Goal: Task Accomplishment & Management: Use online tool/utility

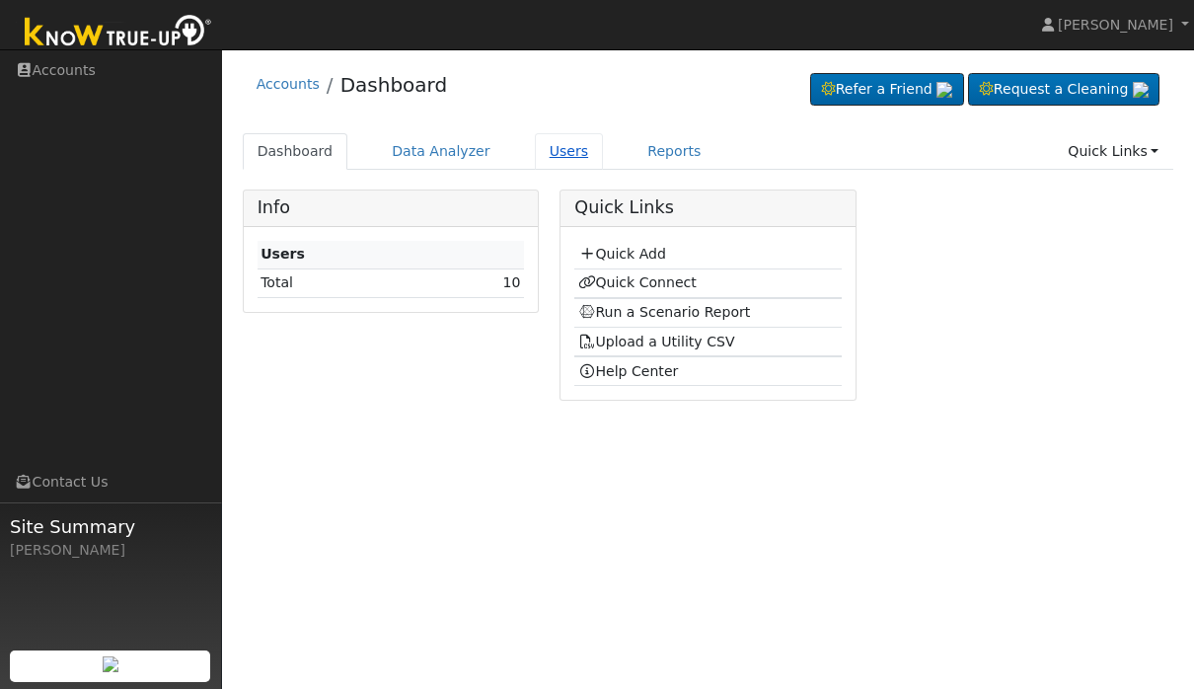
click at [548, 162] on link "Users" at bounding box center [569, 151] width 69 height 36
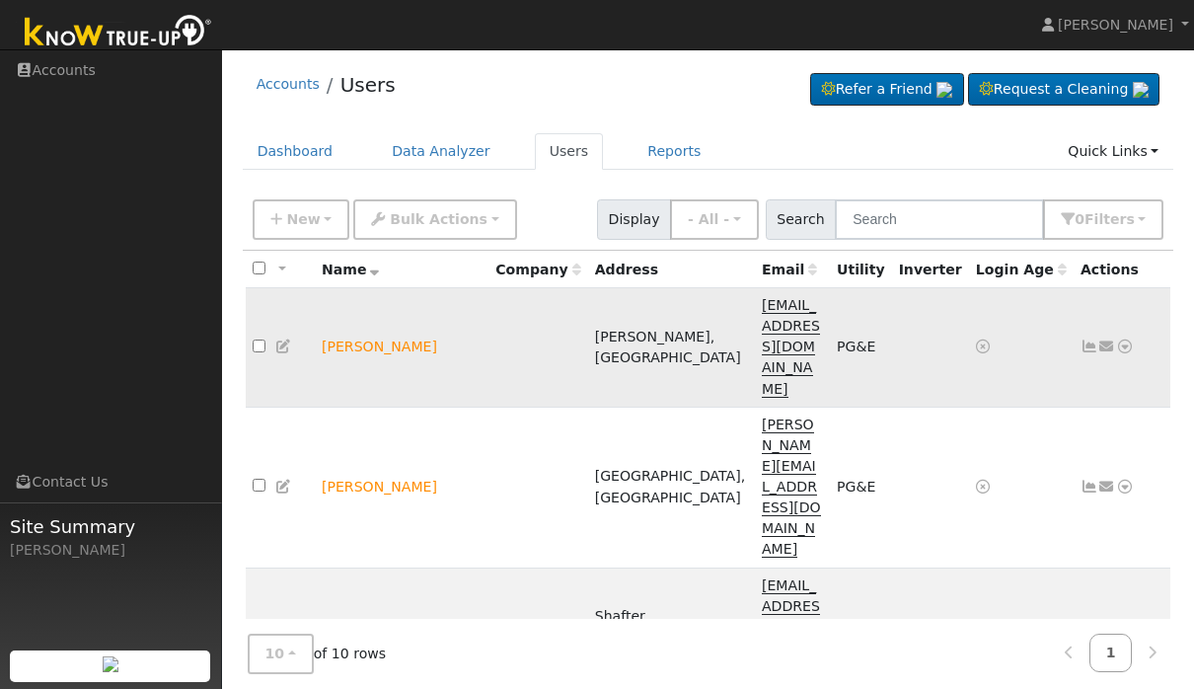
click at [1128, 339] on icon at bounding box center [1125, 346] width 18 height 14
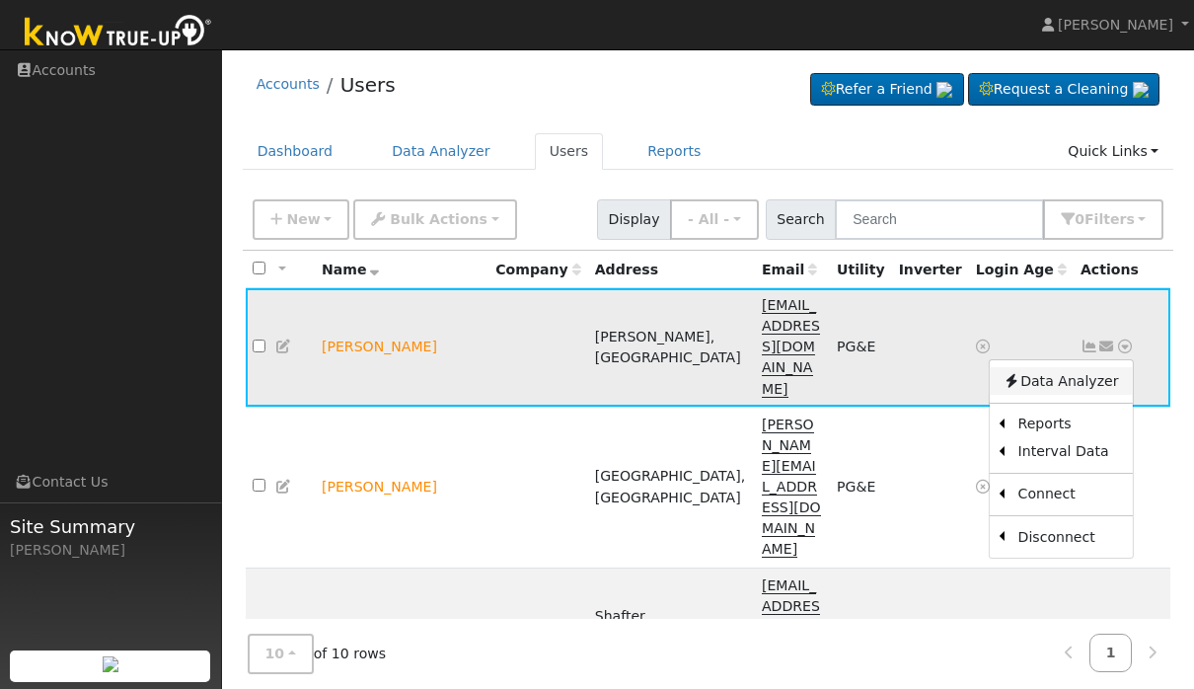
click at [1083, 367] on link "Data Analyzer" at bounding box center [1059, 381] width 143 height 28
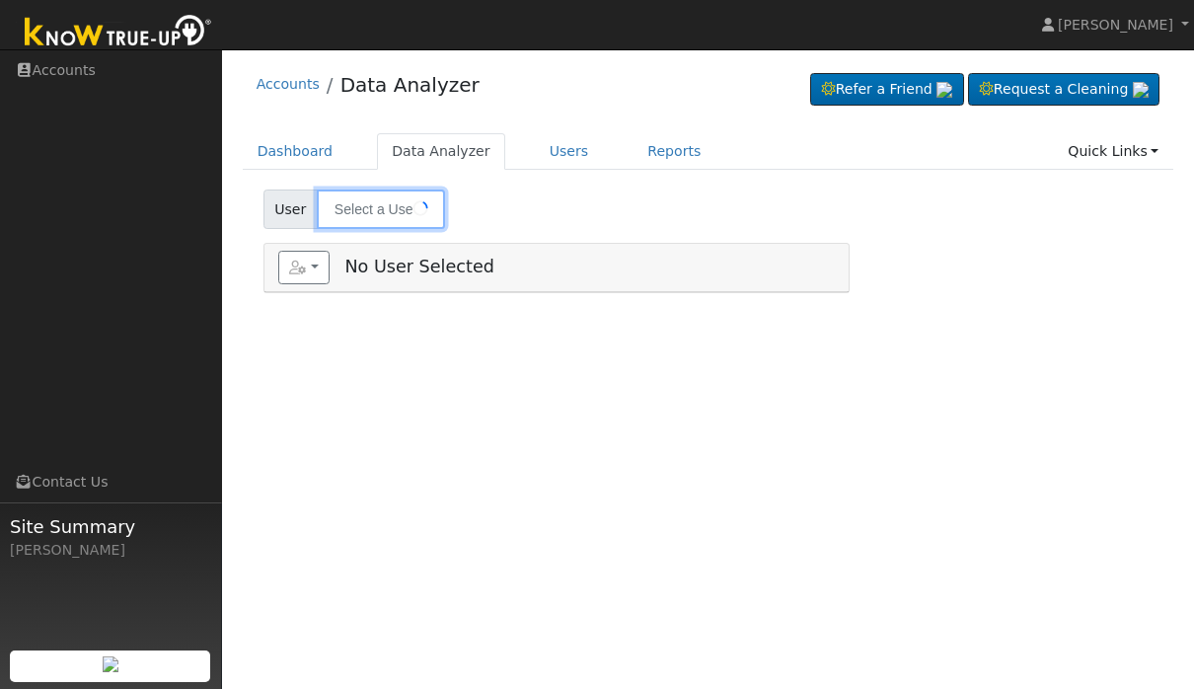
type input "[PERSON_NAME]"
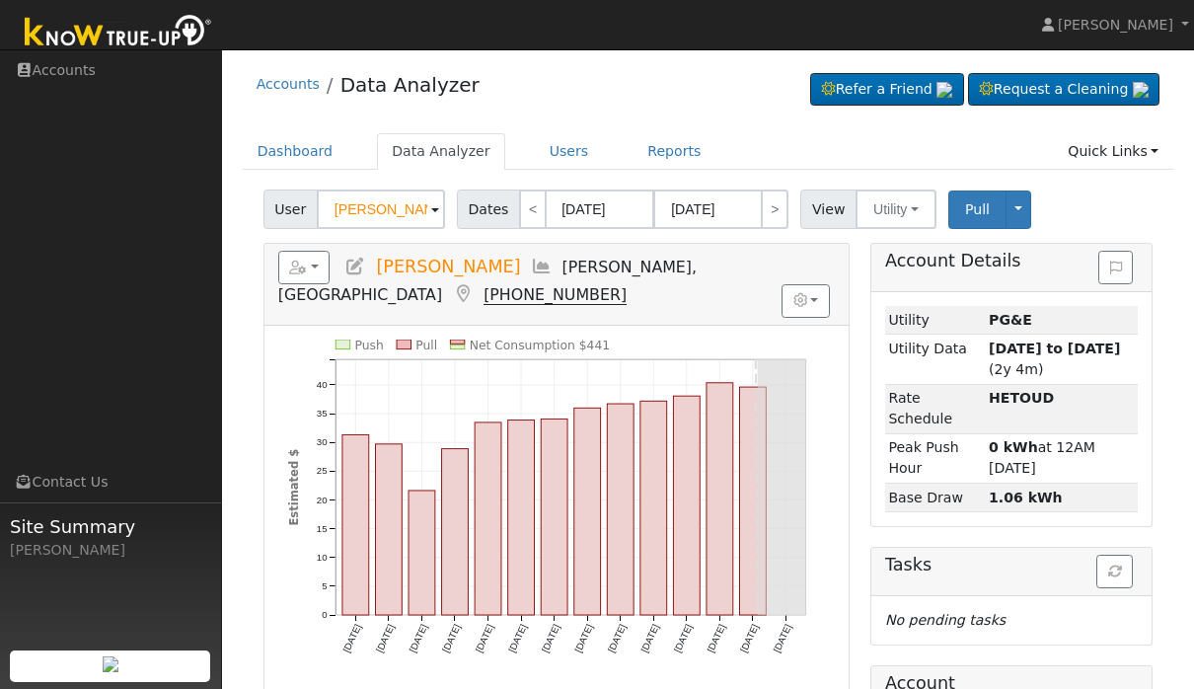
click at [229, 239] on div "User Profile First name Last name Email Email Notifications No Emails No Emails…" at bounding box center [708, 438] width 972 height 779
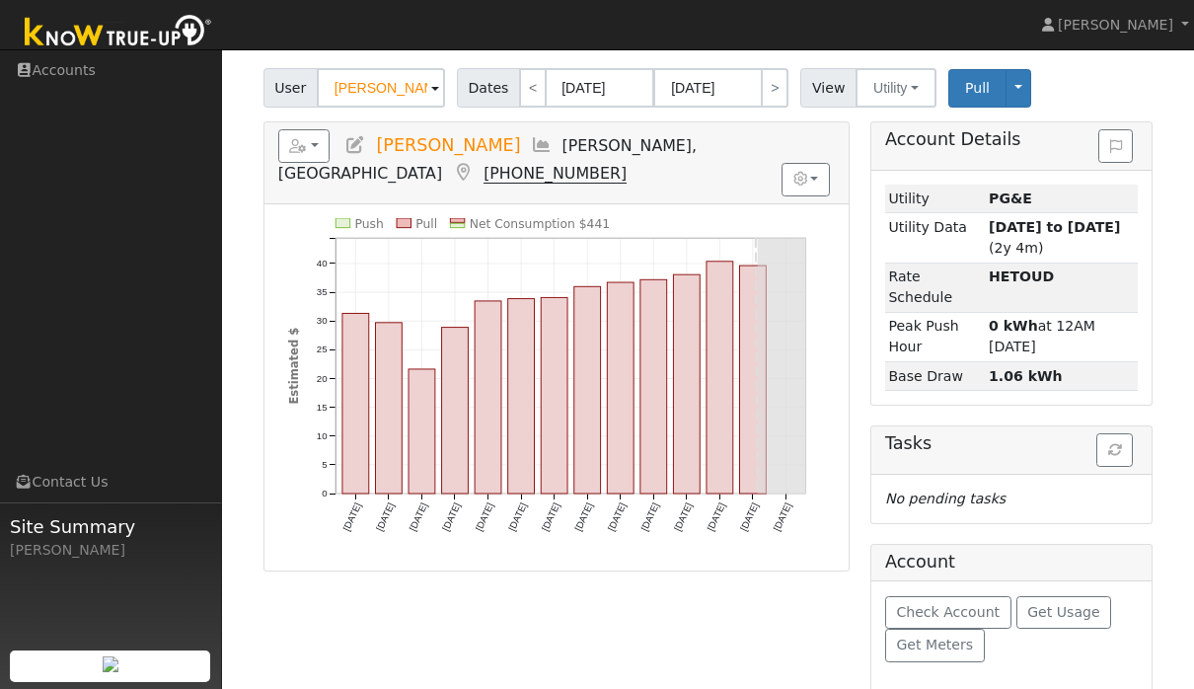
scroll to position [138, 0]
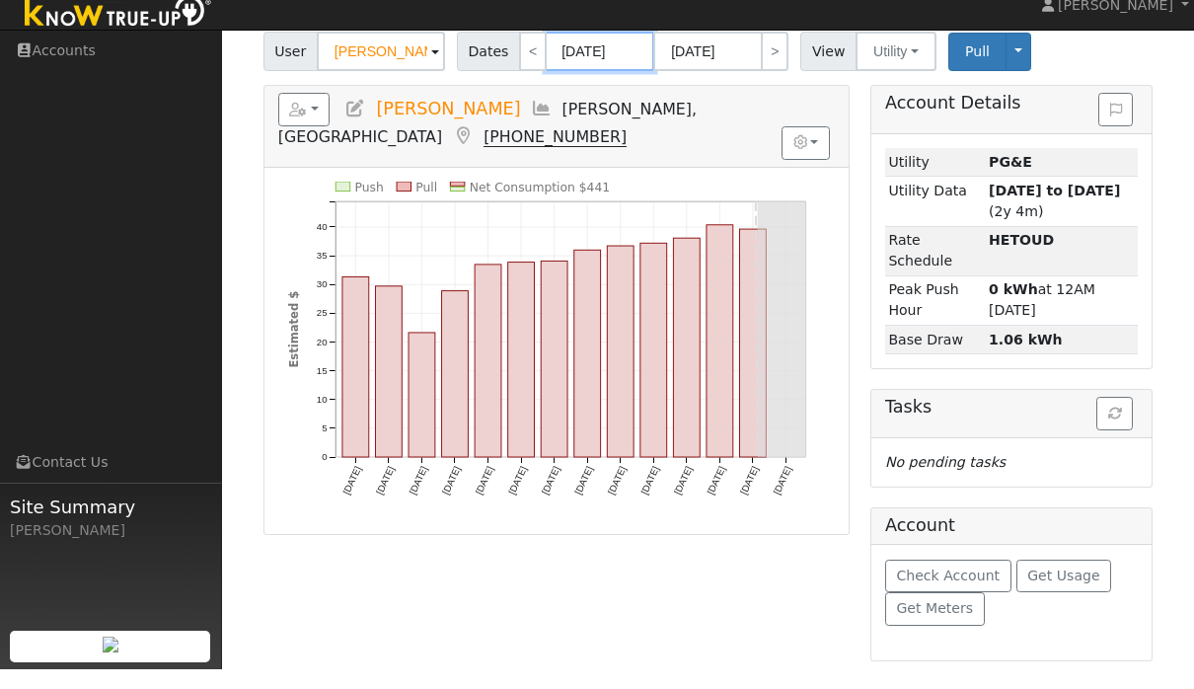
click at [584, 51] on input "07/31/2025" at bounding box center [599, 70] width 109 height 39
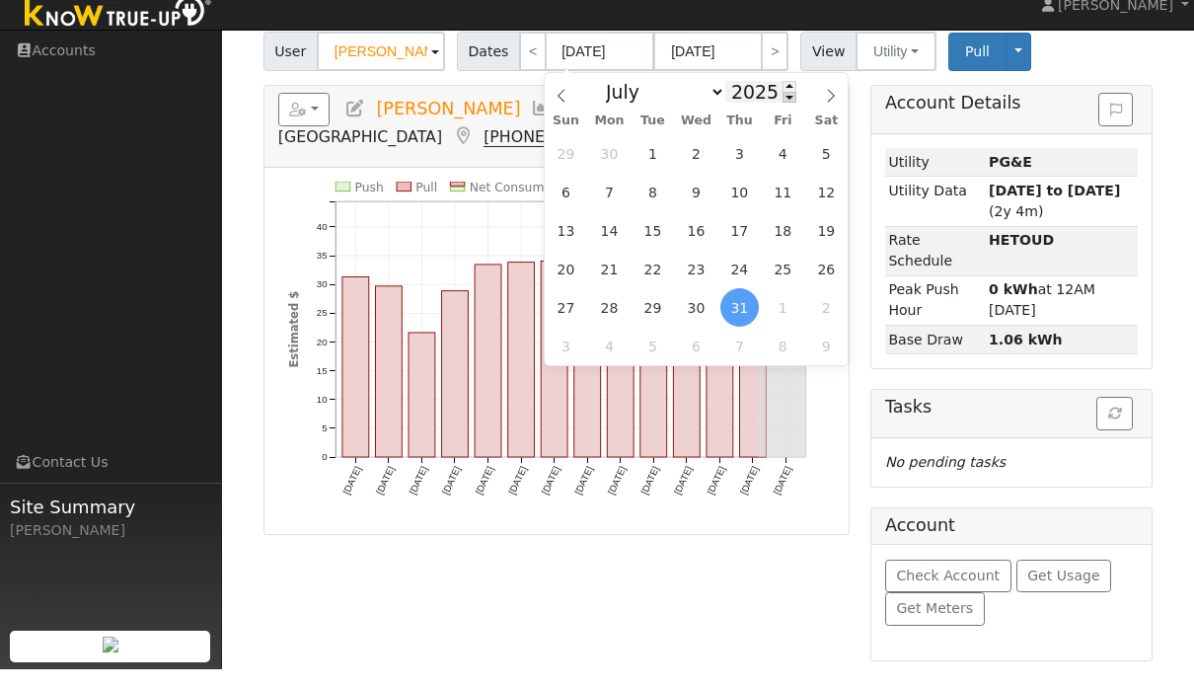
click at [782, 111] on span at bounding box center [789, 116] width 14 height 11
type input "2024"
click at [700, 308] on span "31" at bounding box center [696, 327] width 38 height 38
type input "07/31/2024"
type input "08/13/2024"
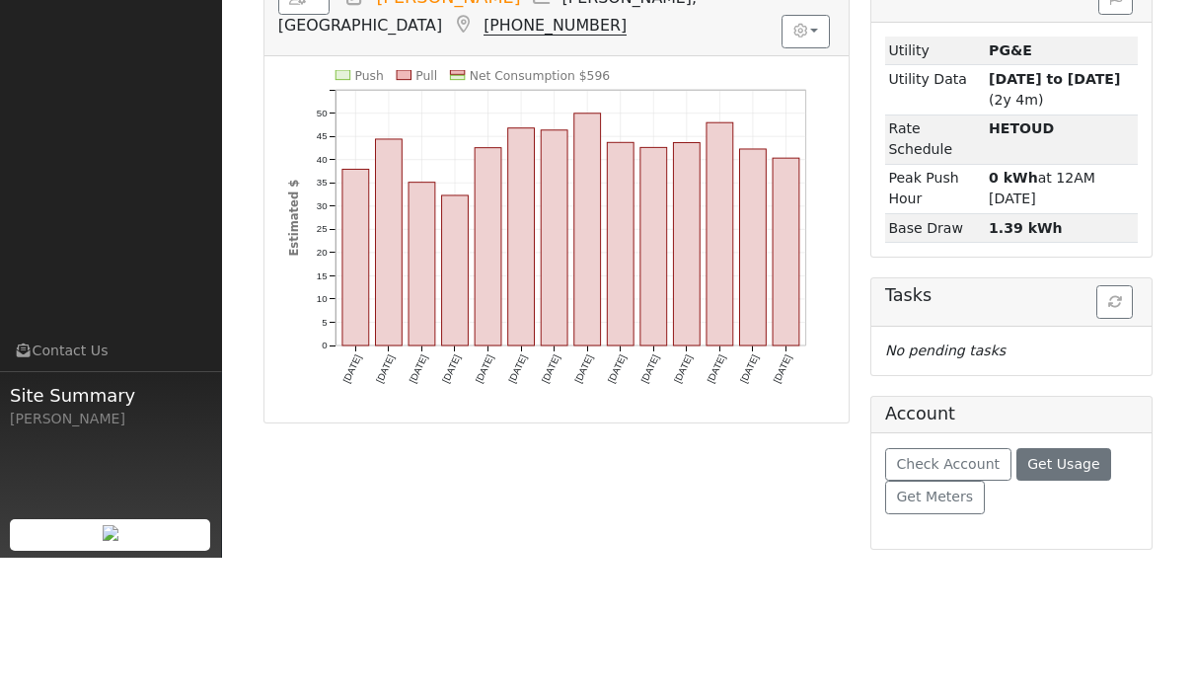
click at [1102, 579] on button "Get Usage" at bounding box center [1064, 596] width 96 height 34
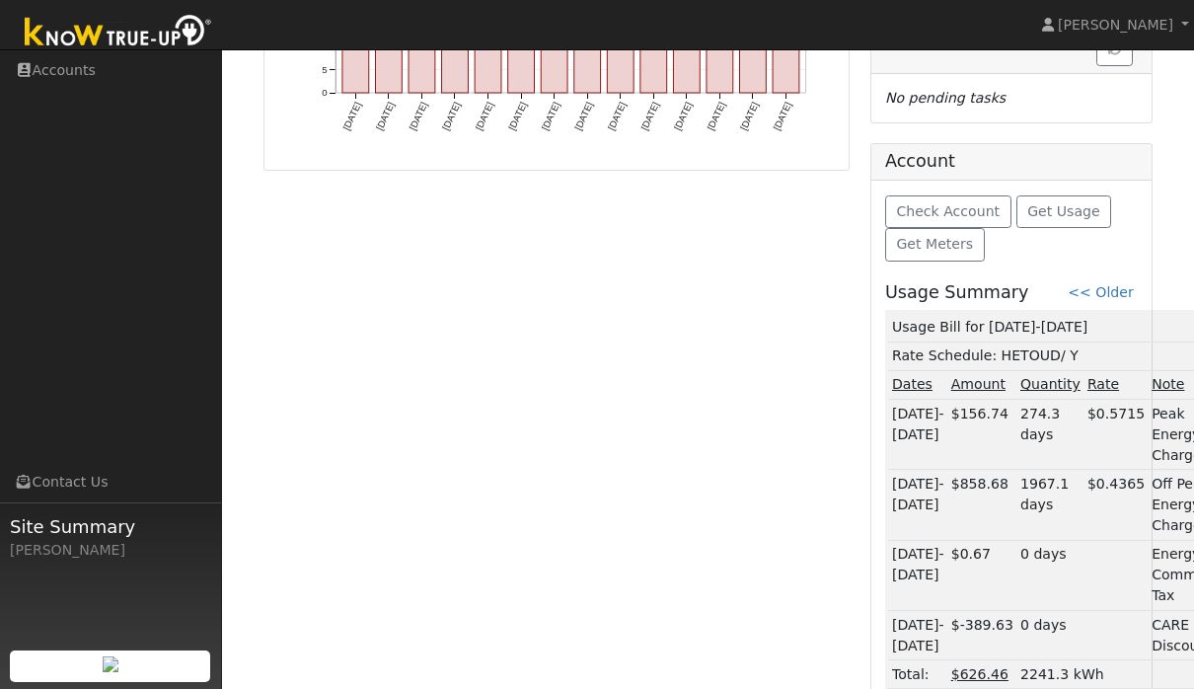
scroll to position [536, 0]
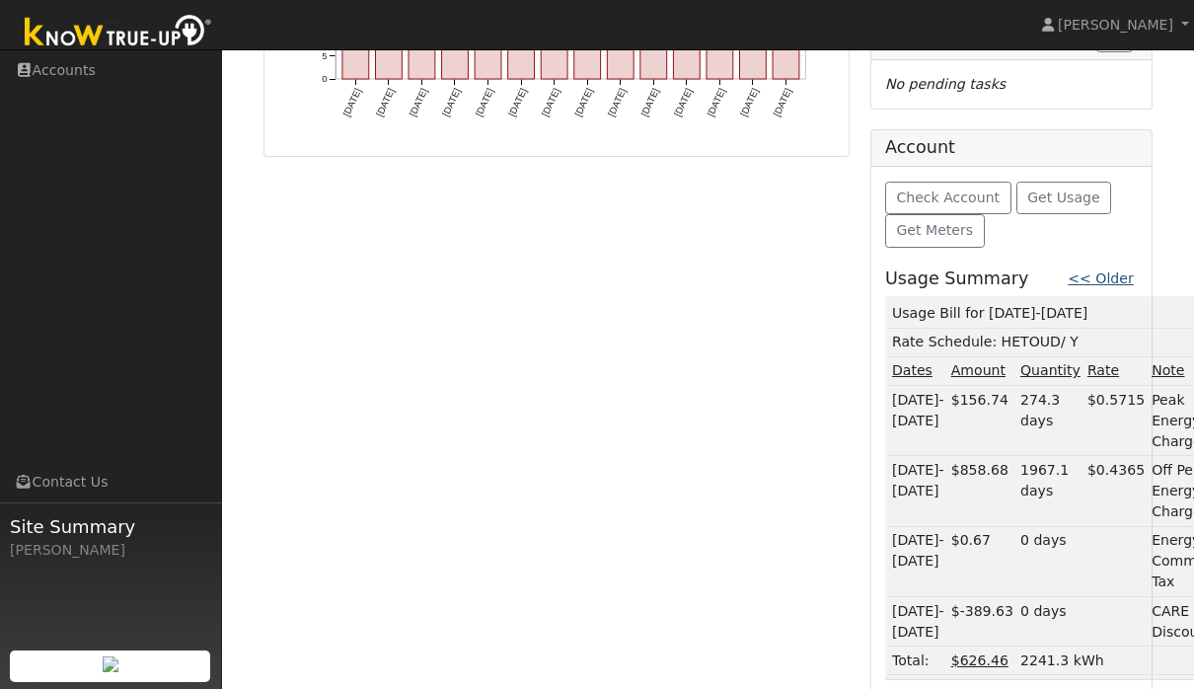
click at [1102, 274] on link "<< Older" at bounding box center [1099, 278] width 65 height 16
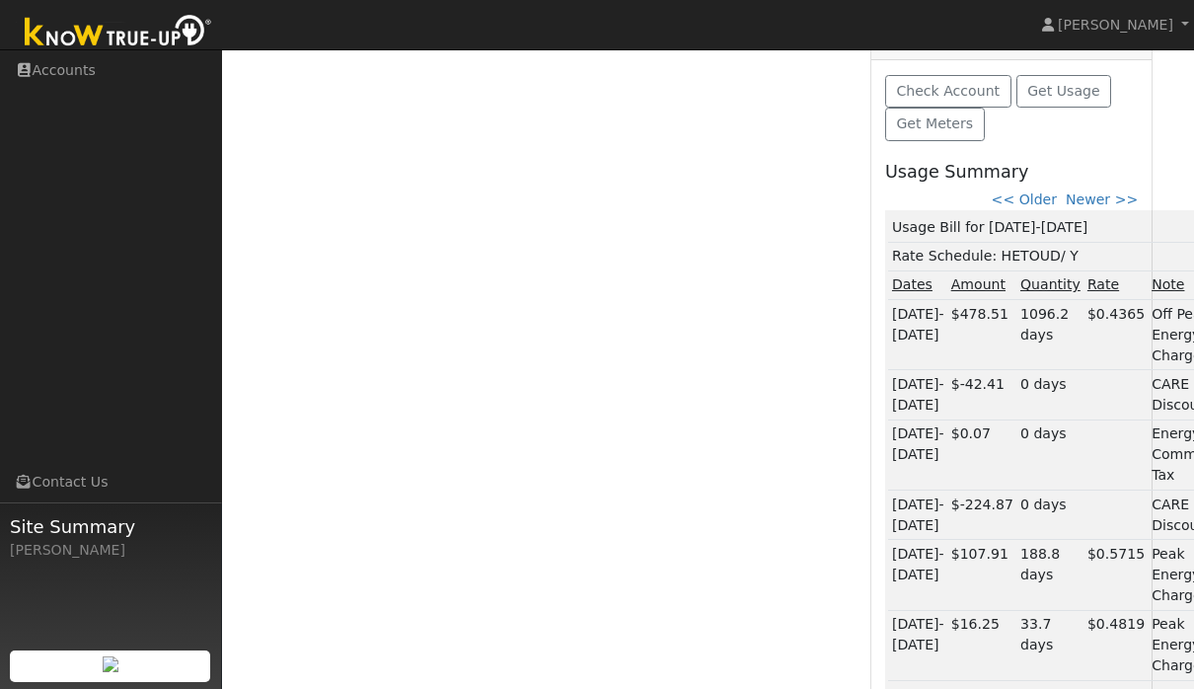
scroll to position [640, 0]
click at [1026, 193] on link "<< Older" at bounding box center [1023, 201] width 65 height 16
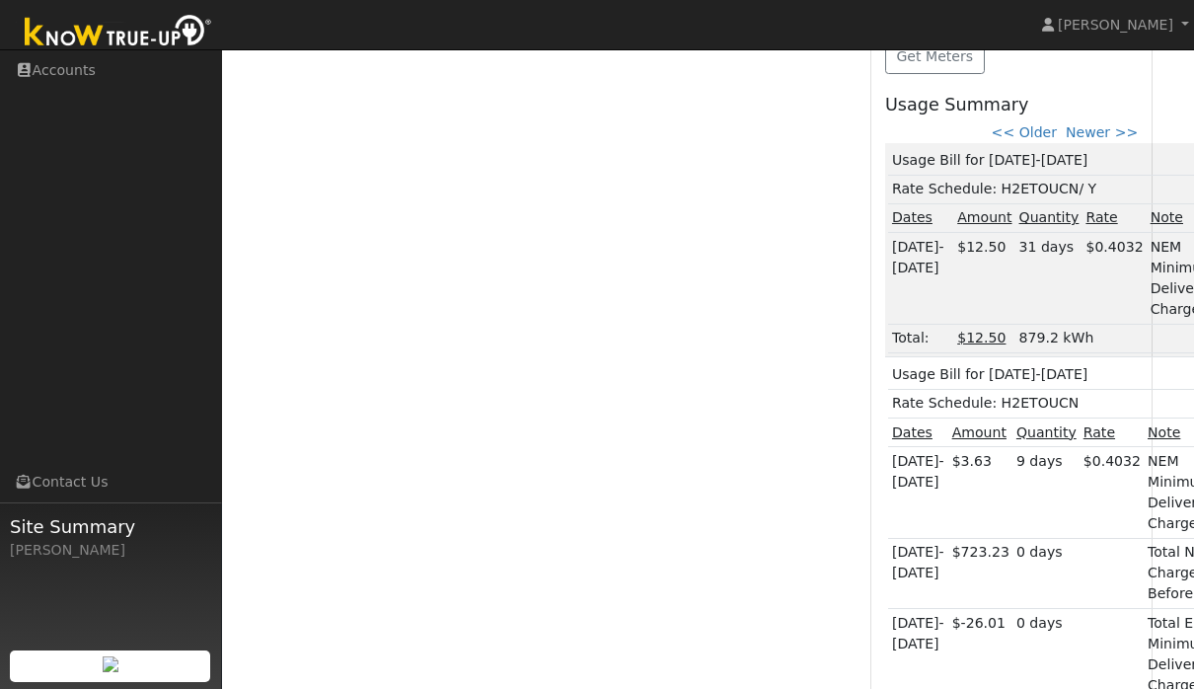
scroll to position [693, 0]
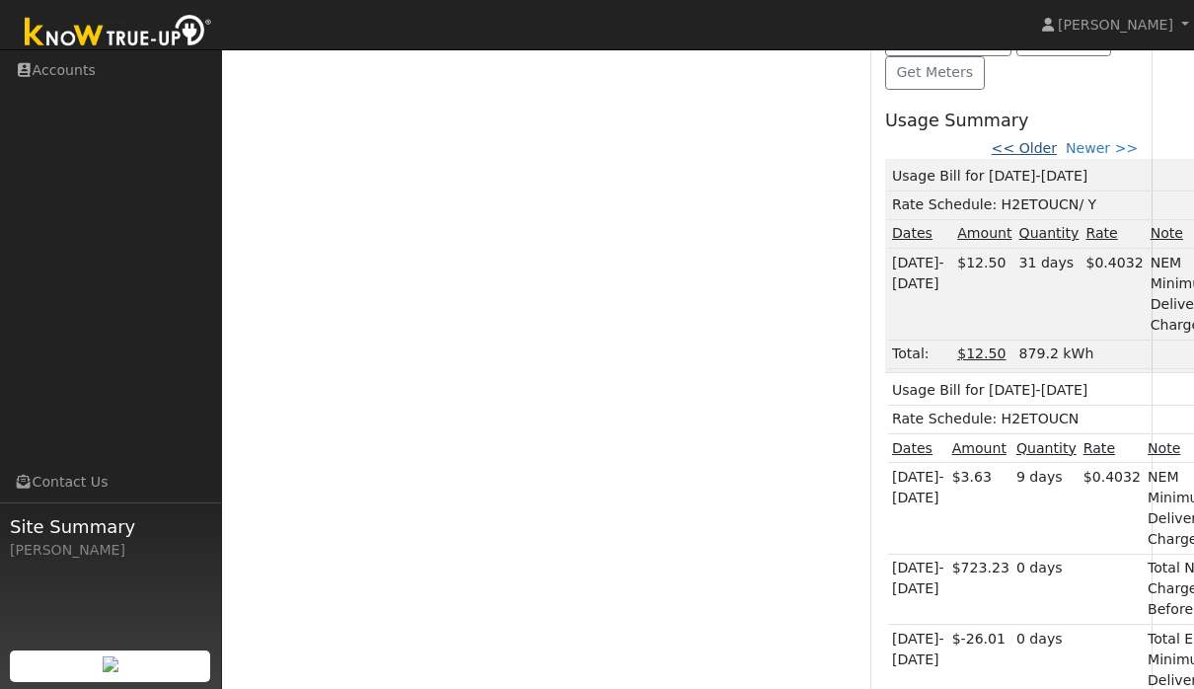
click at [1032, 148] on link "<< Older" at bounding box center [1023, 148] width 65 height 16
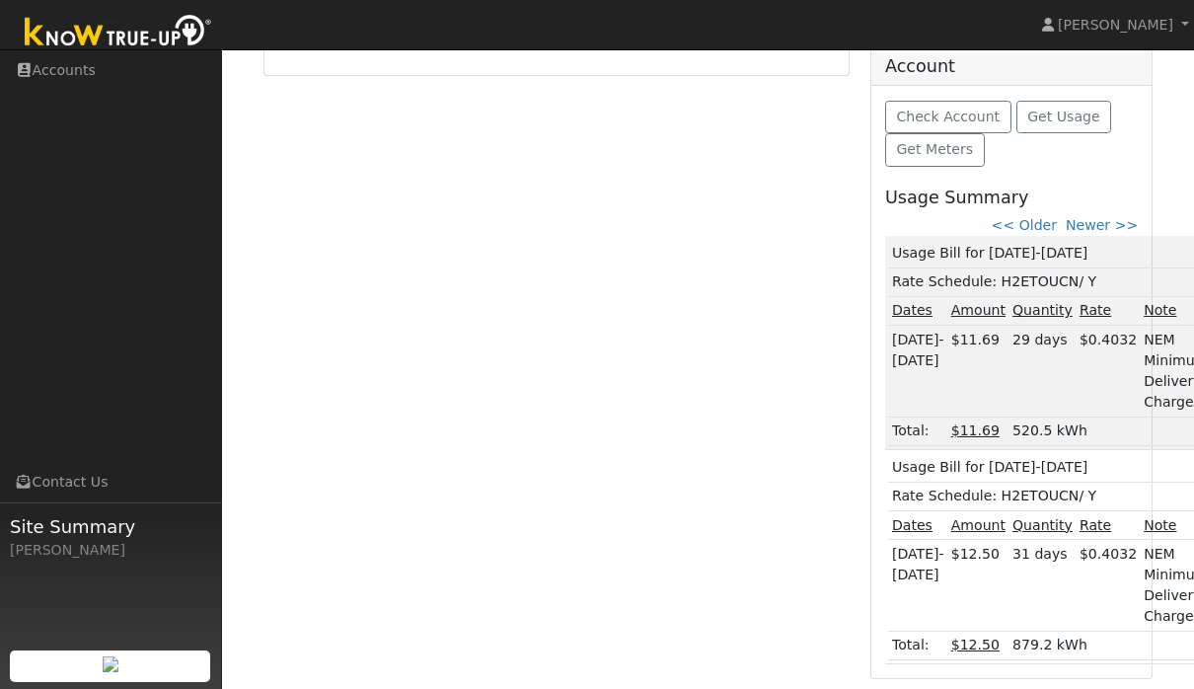
scroll to position [614, 0]
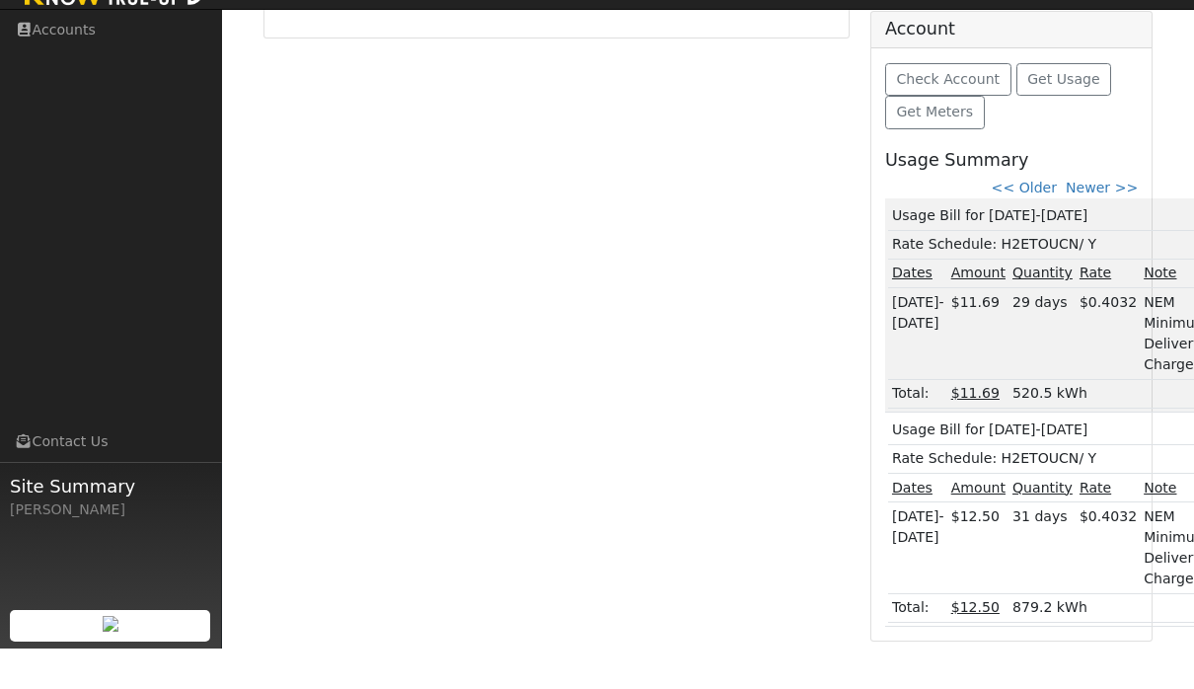
click at [1053, 164] on div "Check Account Get Usage Get Meters Usage Summary << Older Newer >> Usage Bill f…" at bounding box center [1011, 385] width 280 height 592
click at [1056, 220] on link "<< Older" at bounding box center [1023, 228] width 65 height 16
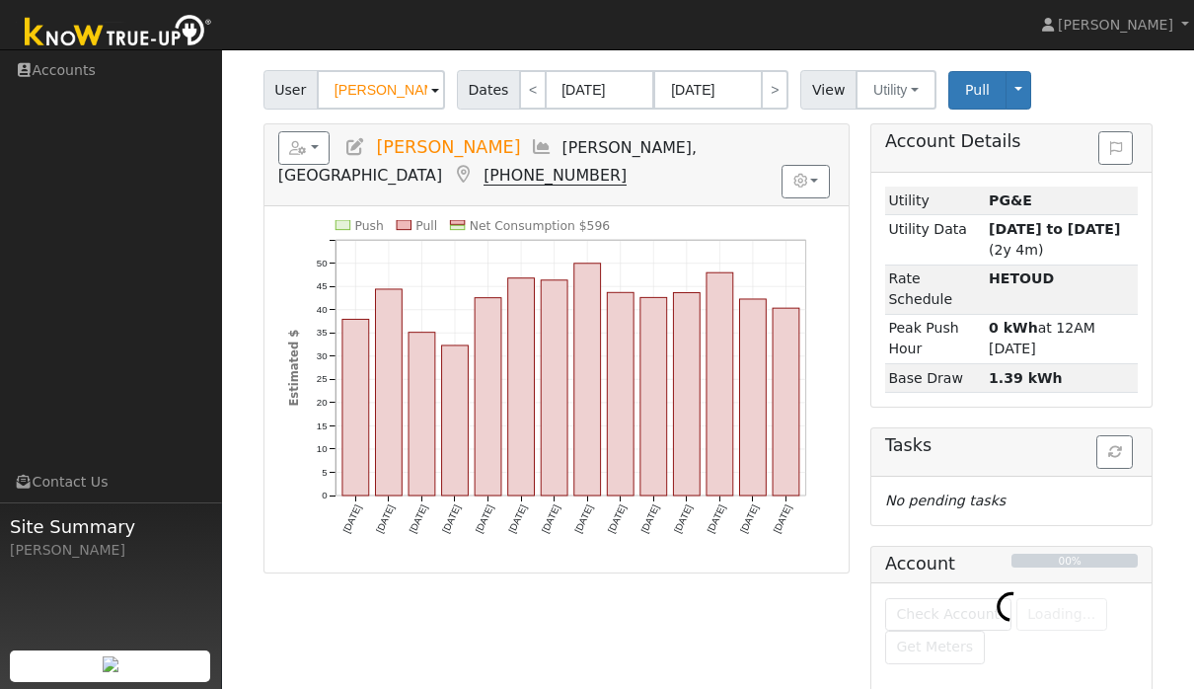
scroll to position [114, 0]
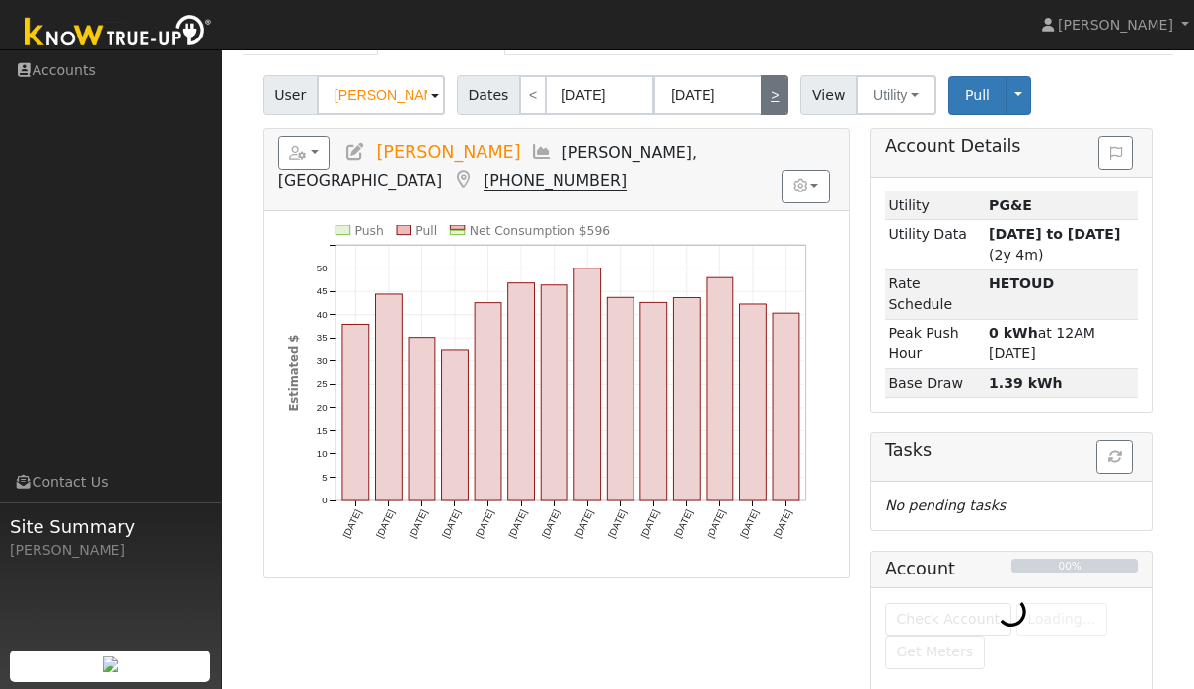
click at [785, 81] on link ">" at bounding box center [775, 94] width 28 height 39
type input "08/14/2024"
type input "08/27/2024"
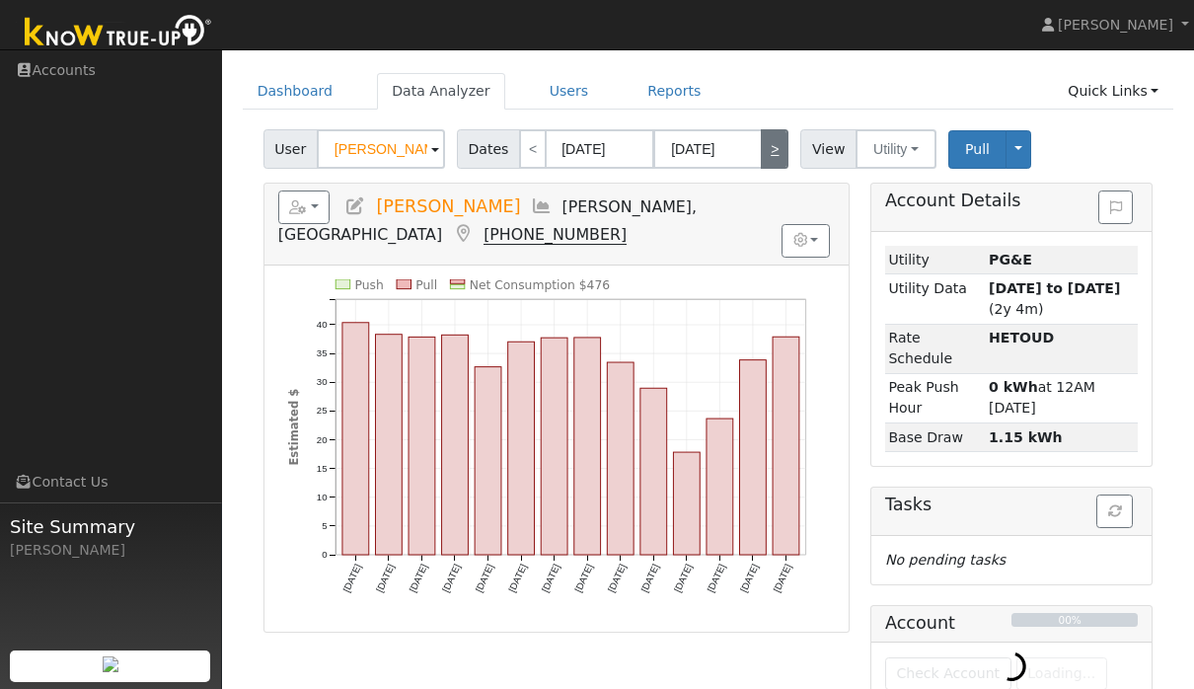
click at [778, 133] on link ">" at bounding box center [775, 148] width 28 height 39
type input "08/28/2024"
type input "09/10/2024"
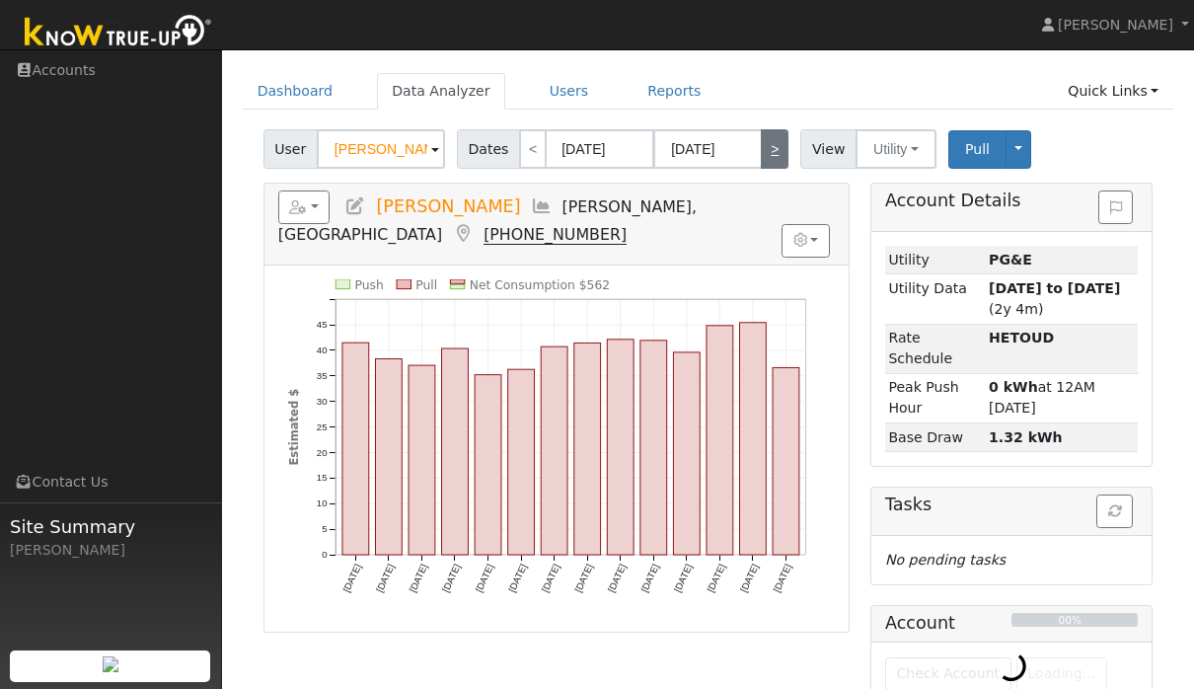
click at [777, 137] on link ">" at bounding box center [775, 148] width 28 height 39
type input "09/11/2024"
type input "09/24/2024"
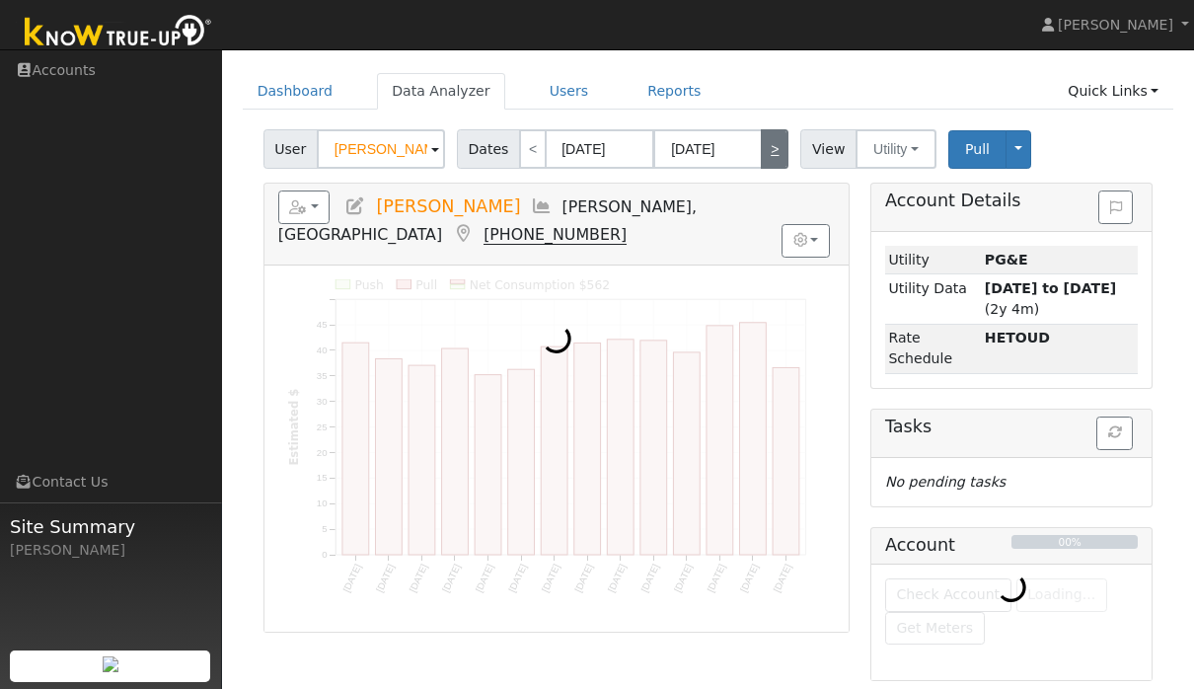
click at [776, 144] on link ">" at bounding box center [775, 148] width 28 height 39
type input "09/25/2024"
type input "10/08/2024"
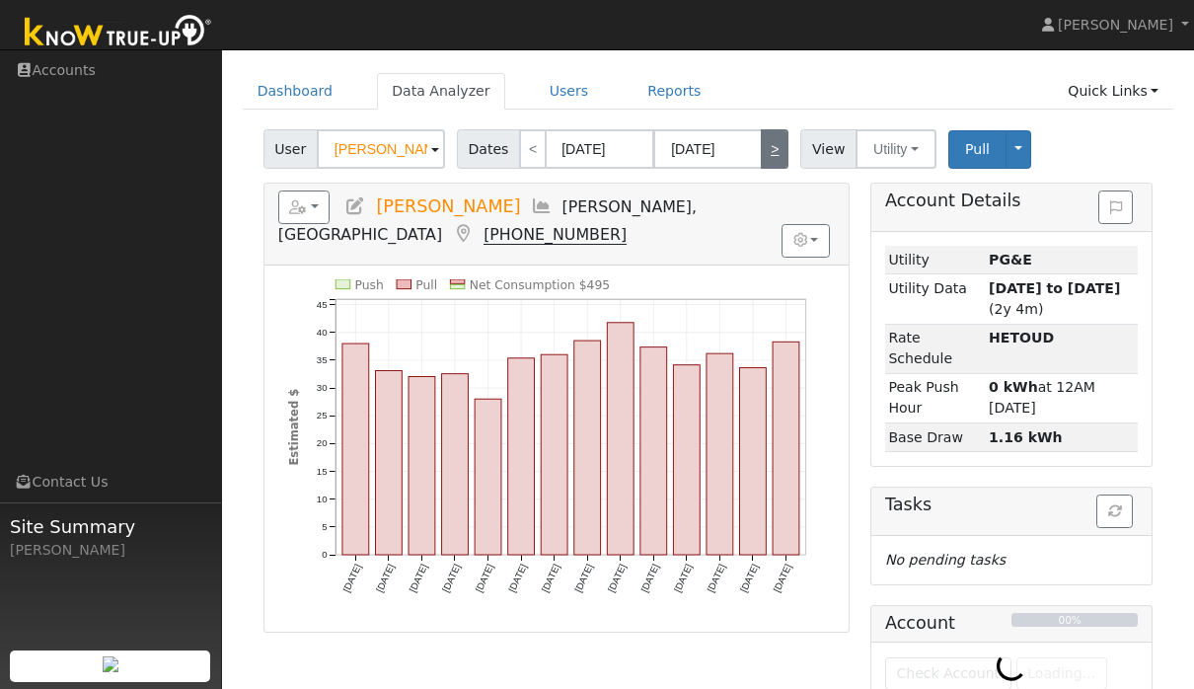
click at [782, 139] on link ">" at bounding box center [775, 148] width 28 height 39
type input "10/09/2024"
type input "10/22/2024"
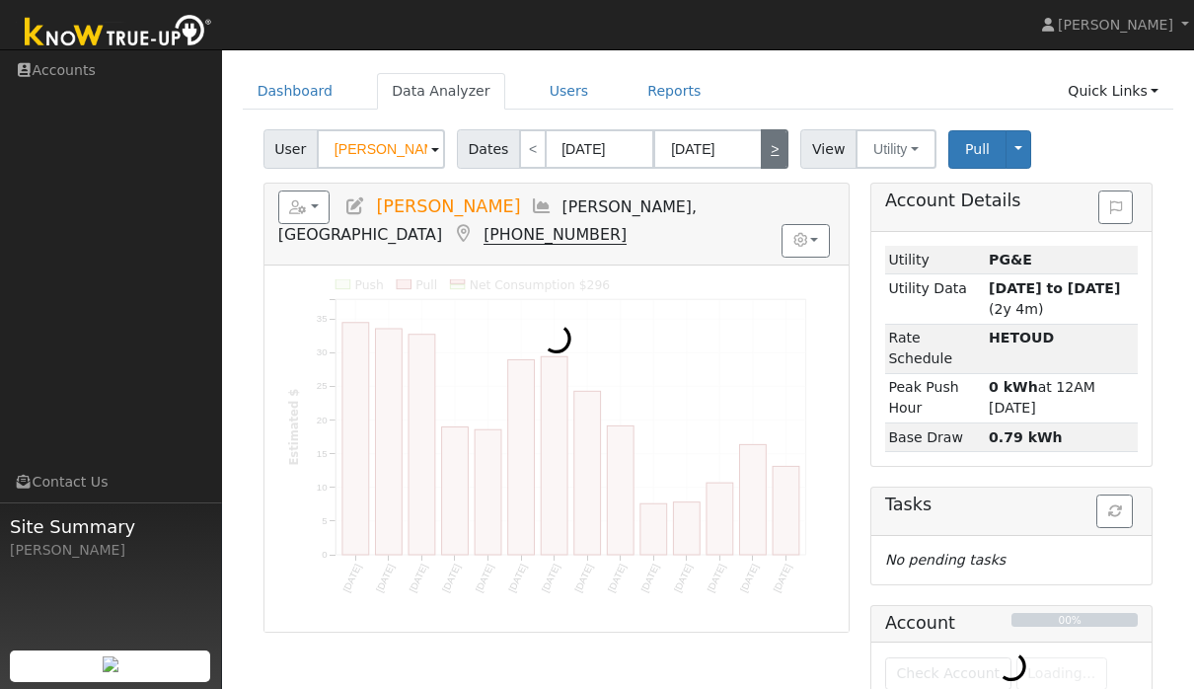
click at [778, 143] on link ">" at bounding box center [775, 148] width 28 height 39
type input "10/23/2024"
type input "11/05/2024"
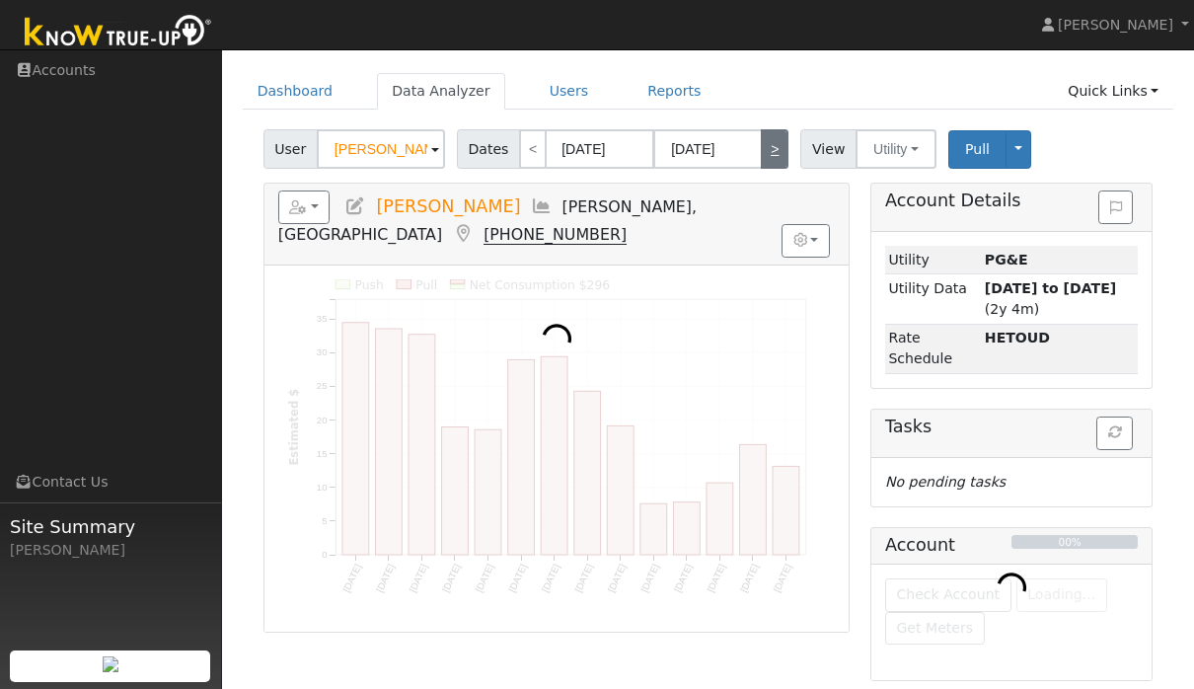
click at [774, 147] on link ">" at bounding box center [775, 148] width 28 height 39
type input "11/06/2024"
type input "11/19/2024"
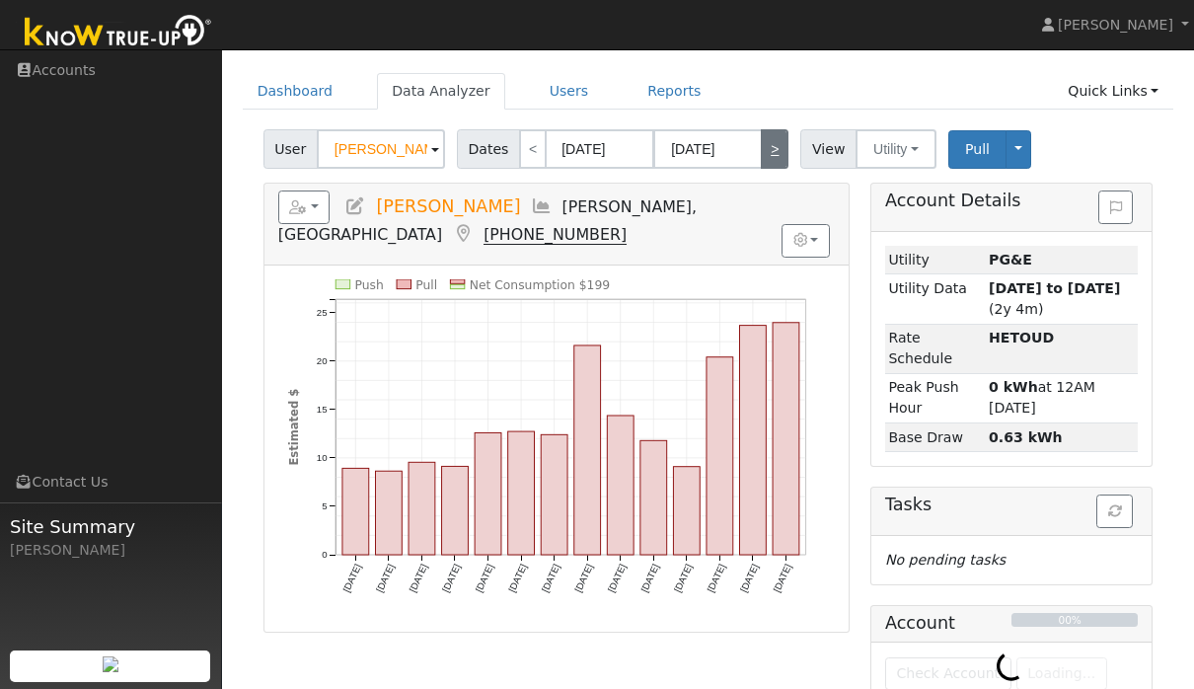
click at [772, 147] on link ">" at bounding box center [775, 148] width 28 height 39
type input "11/20/2024"
type input "12/03/2024"
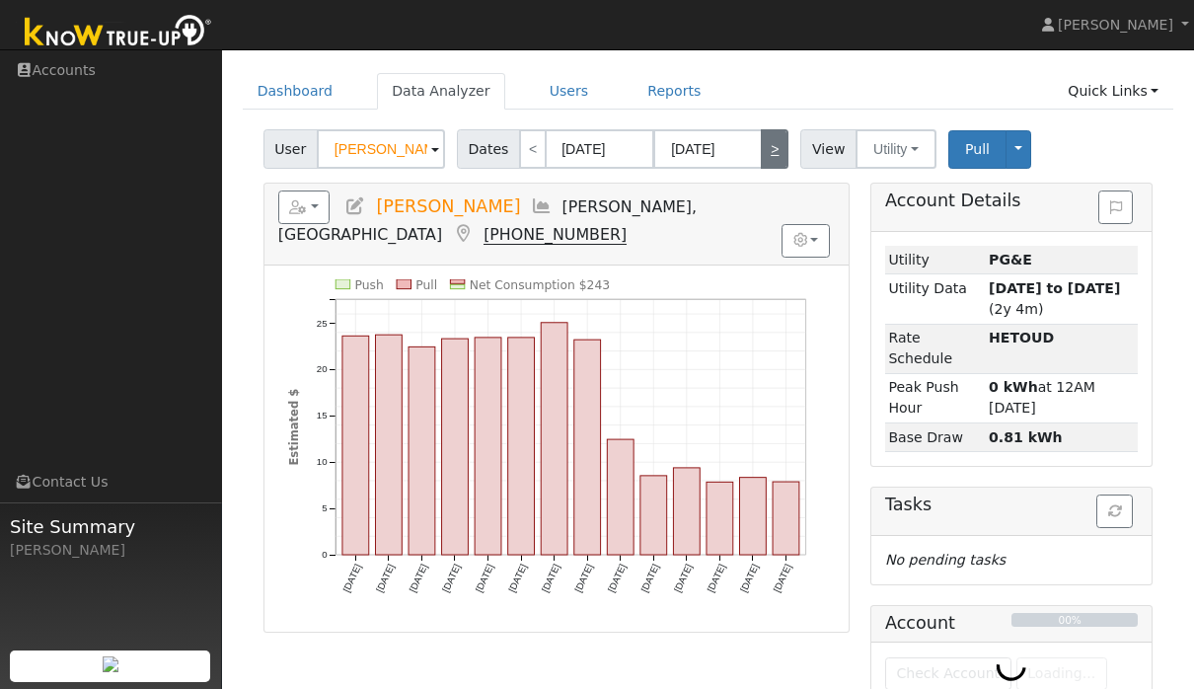
click at [775, 144] on link ">" at bounding box center [775, 148] width 28 height 39
type input "12/04/2024"
type input "12/17/2024"
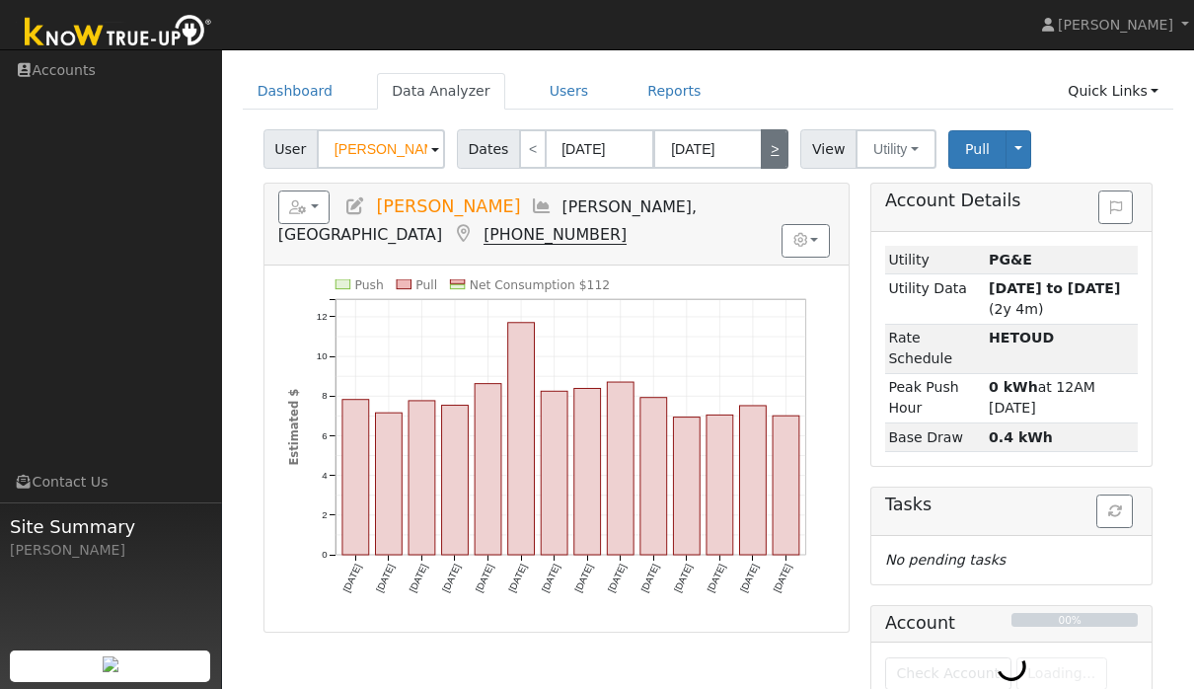
click at [767, 146] on link ">" at bounding box center [775, 148] width 28 height 39
type input "12/18/2024"
type input "12/31/2024"
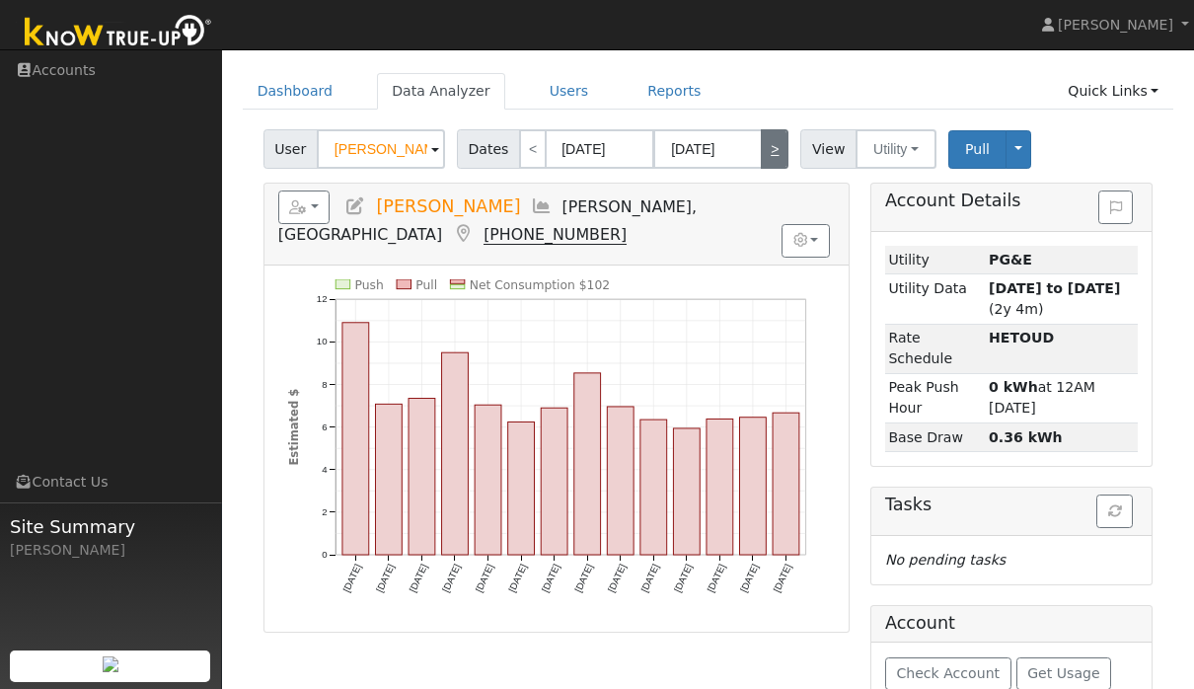
click at [770, 148] on link ">" at bounding box center [775, 148] width 28 height 39
type input "01/01/2025"
type input "01/14/2025"
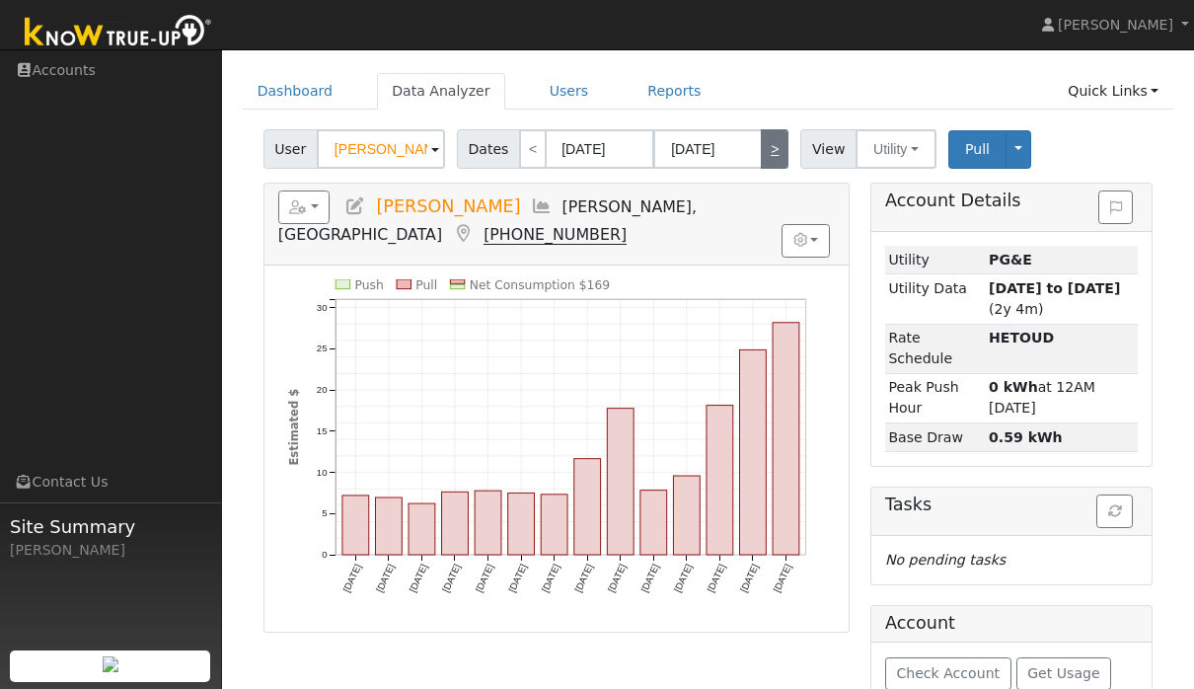
click at [783, 139] on link ">" at bounding box center [775, 148] width 28 height 39
type input "01/15/2025"
type input "01/28/2025"
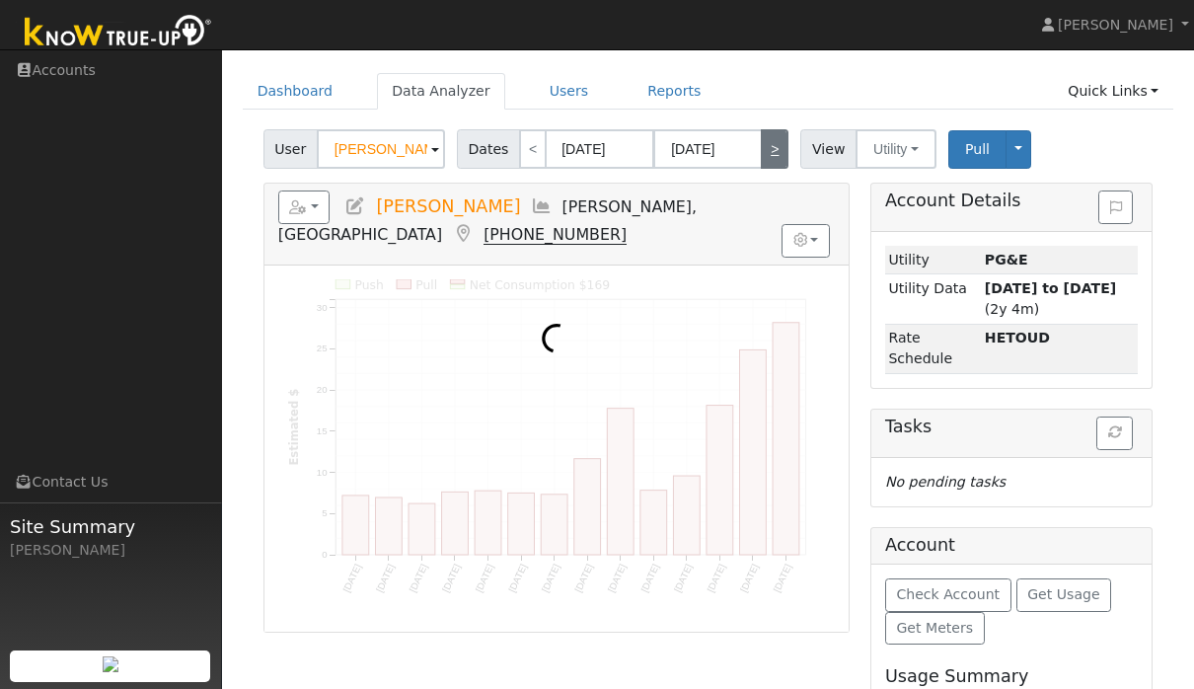
click at [774, 147] on link ">" at bounding box center [775, 148] width 28 height 39
type input "01/29/2025"
type input "02/11/2025"
click at [773, 147] on link ">" at bounding box center [775, 148] width 28 height 39
type input "02/12/2025"
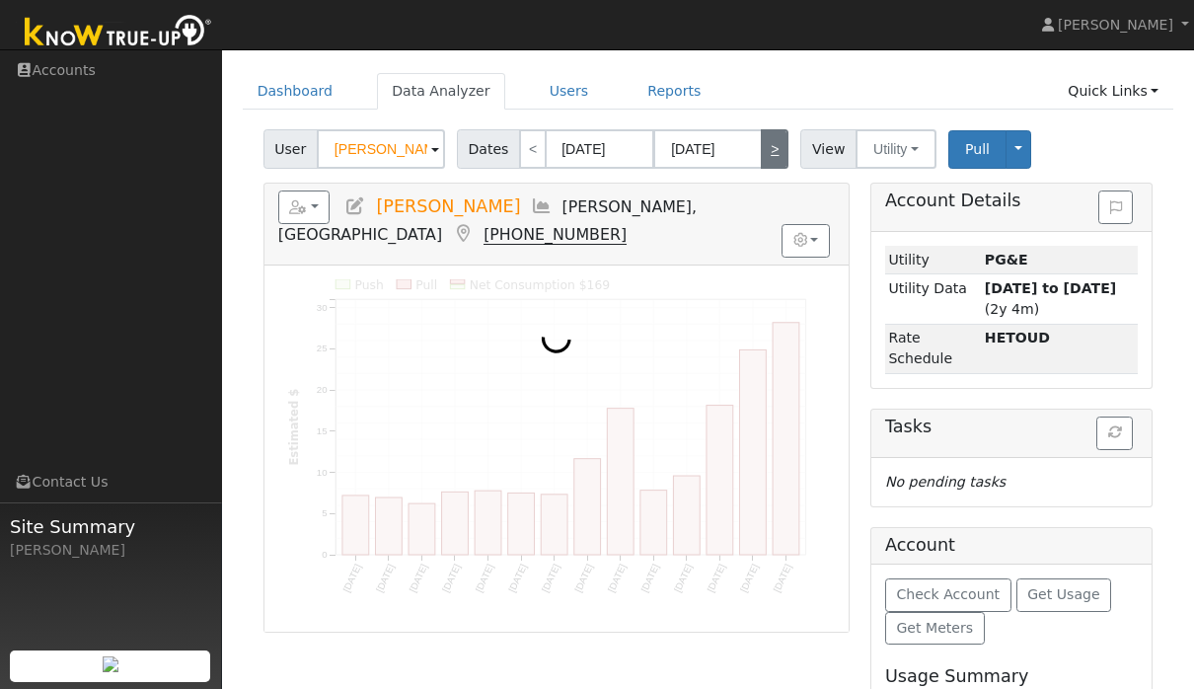
type input "02/25/2025"
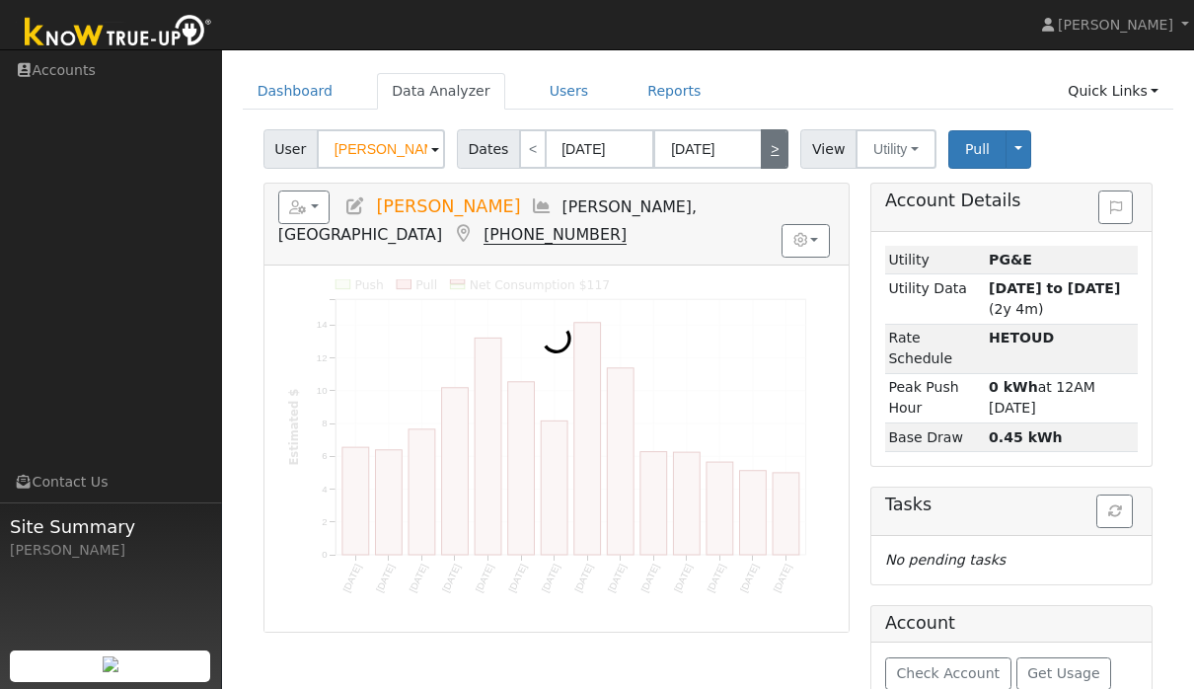
click at [778, 144] on link ">" at bounding box center [775, 148] width 28 height 39
type input "02/26/2025"
type input "03/11/2025"
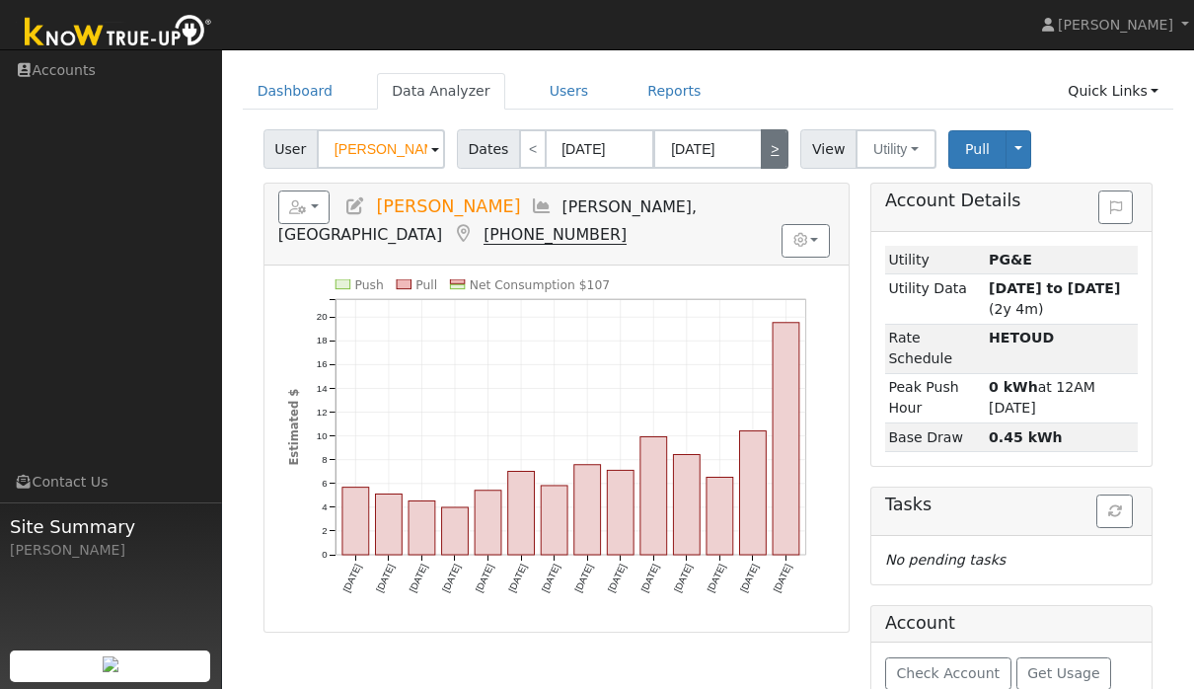
click at [786, 136] on link ">" at bounding box center [775, 148] width 28 height 39
type input "03/12/2025"
type input "03/25/2025"
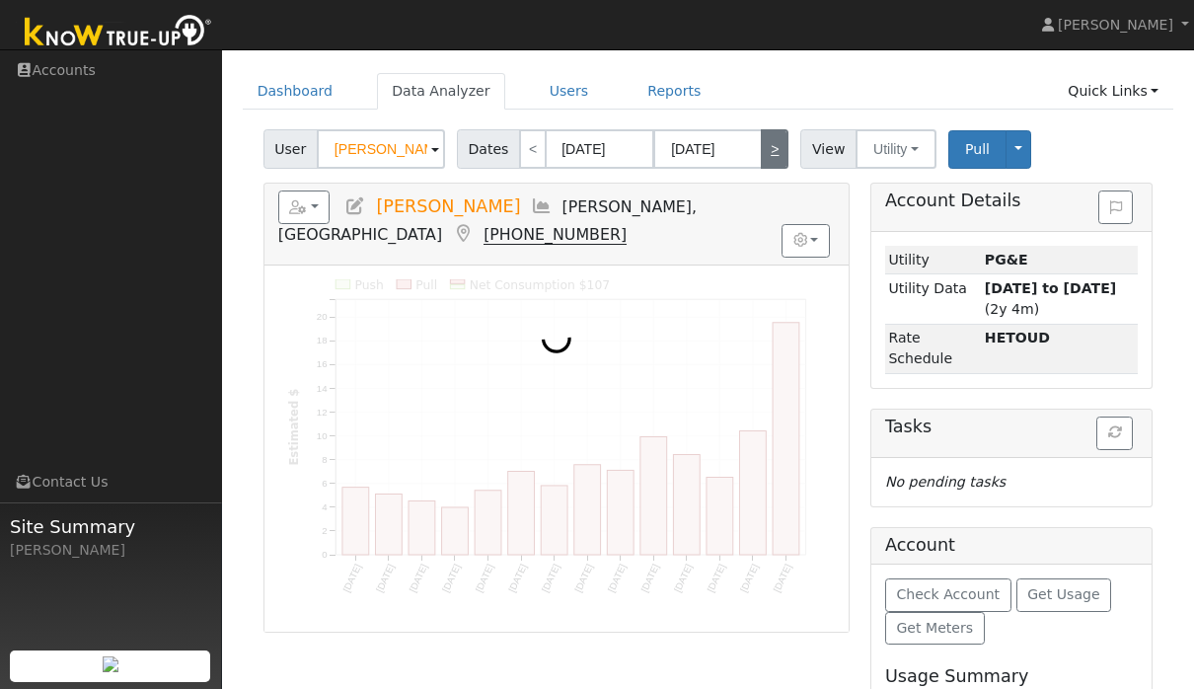
click at [771, 158] on link ">" at bounding box center [775, 148] width 28 height 39
type input "03/26/2025"
type input "04/08/2025"
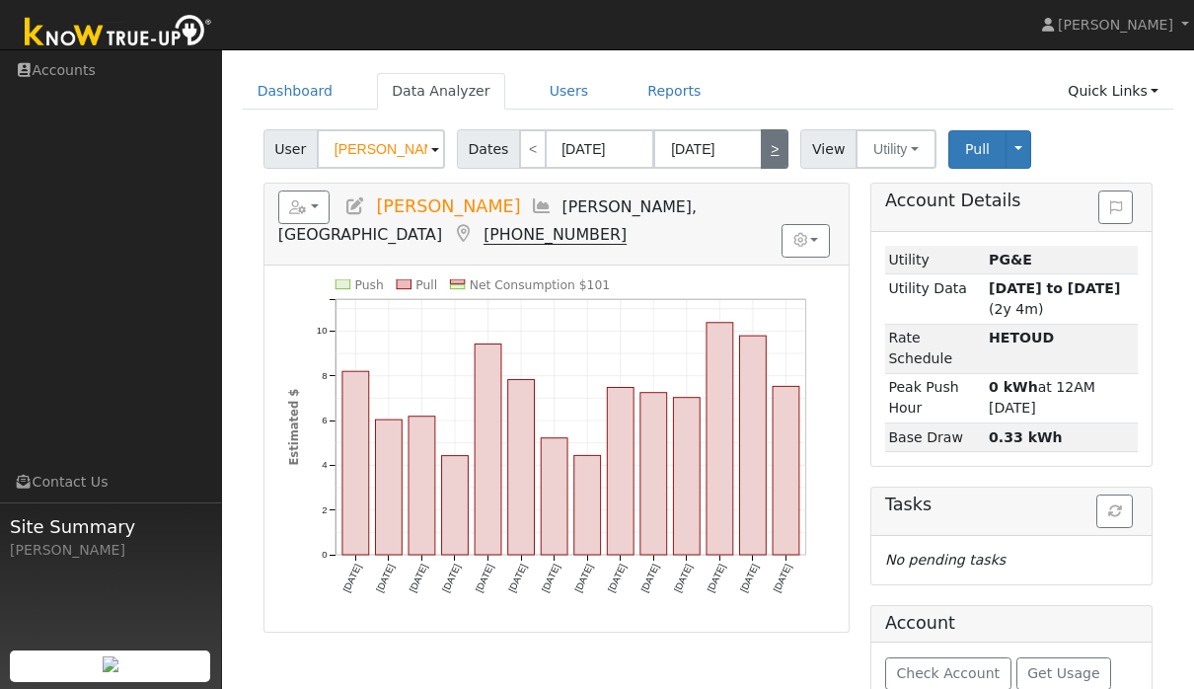
click at [774, 153] on link ">" at bounding box center [775, 148] width 28 height 39
type input "04/09/2025"
type input "04/22/2025"
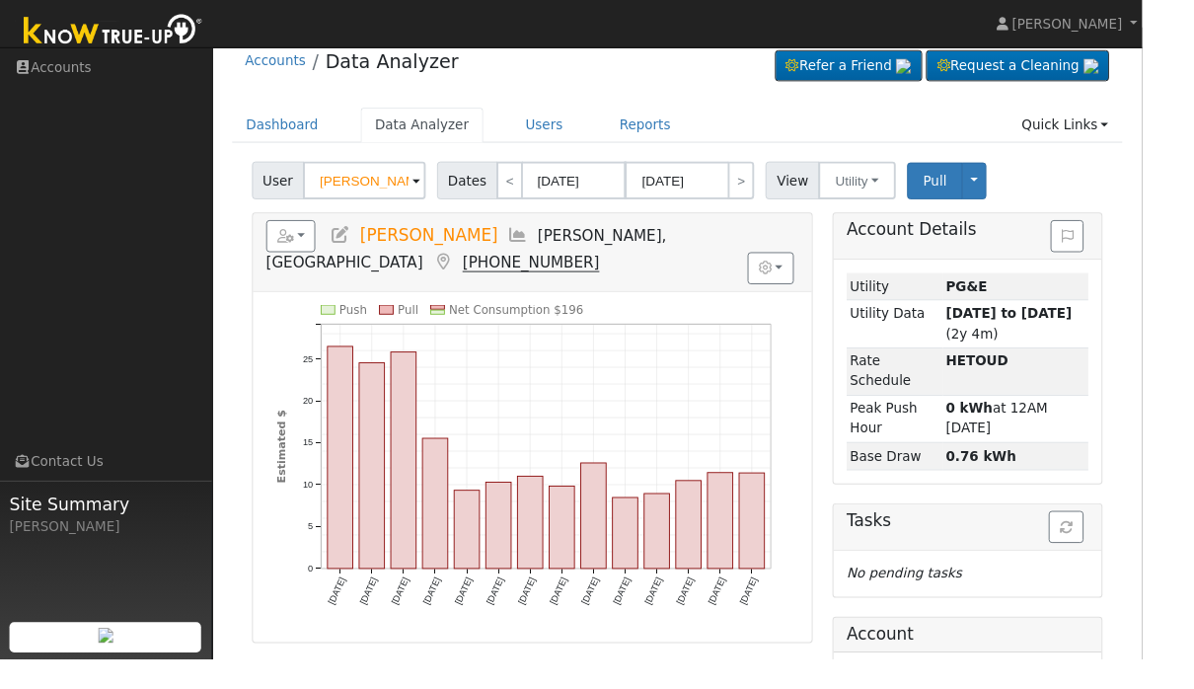
scroll to position [0, 0]
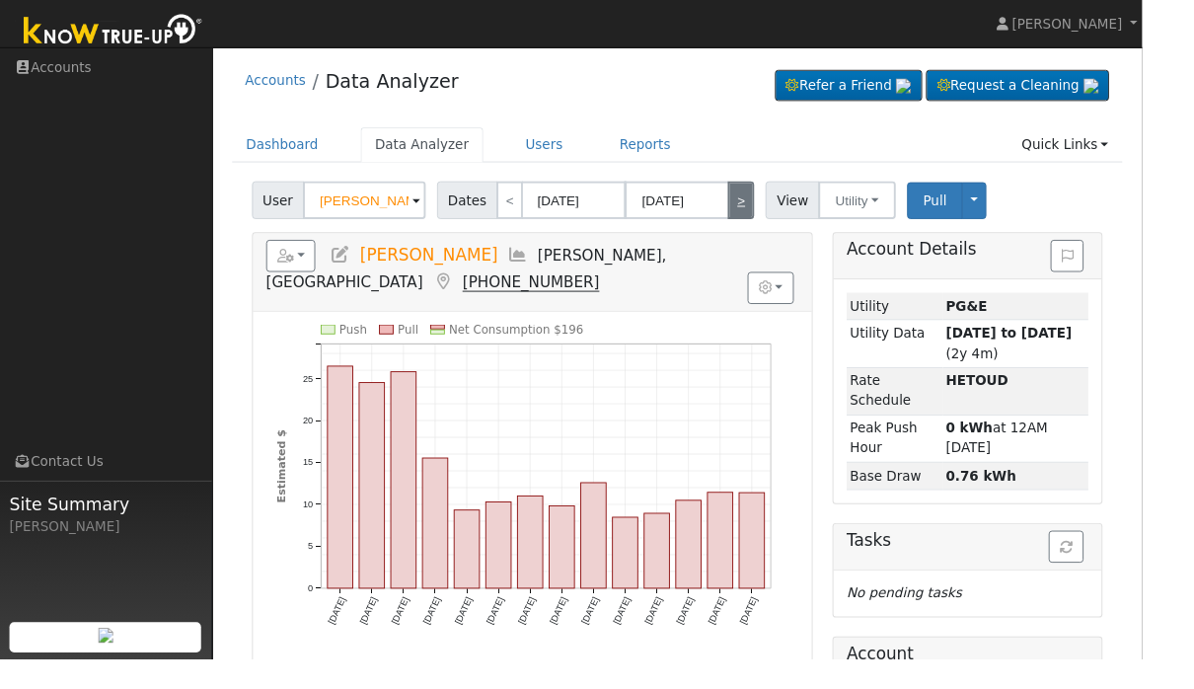
click at [763, 209] on link ">" at bounding box center [775, 208] width 28 height 39
type input "04/23/2025"
type input "05/06/2025"
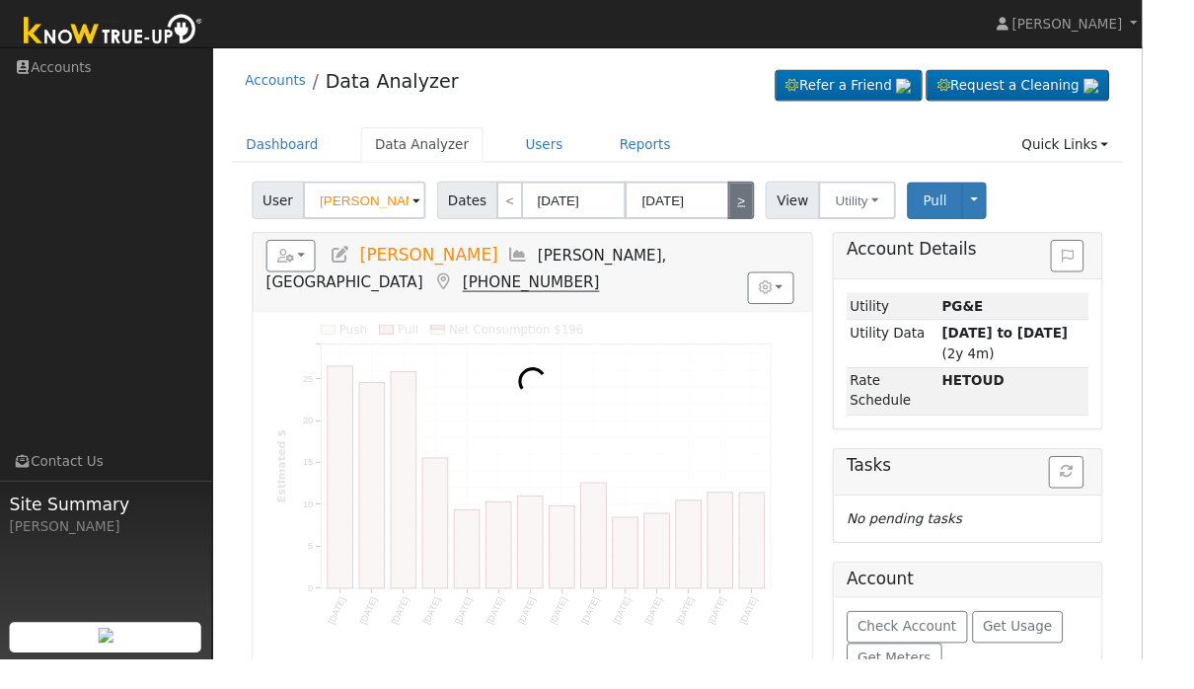
click at [763, 209] on link ">" at bounding box center [775, 208] width 28 height 39
type input "05/07/2025"
type input "05/20/2025"
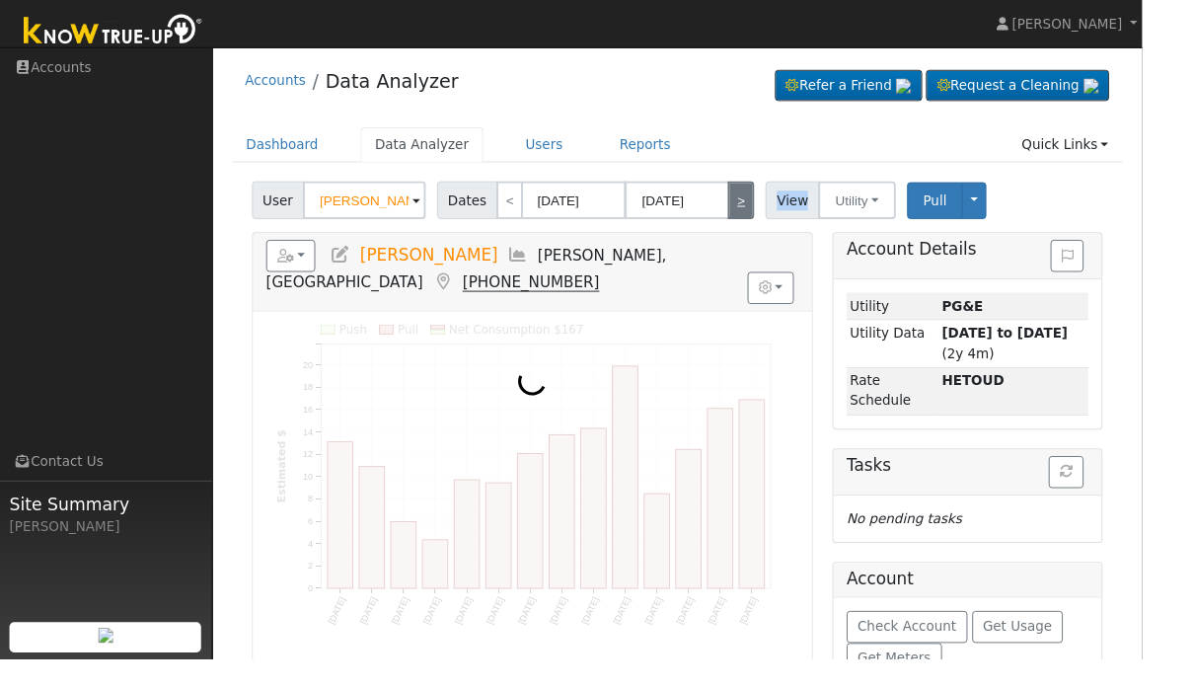
click at [763, 209] on link ">" at bounding box center [775, 208] width 28 height 39
type input "05/21/2025"
type input "06/03/2025"
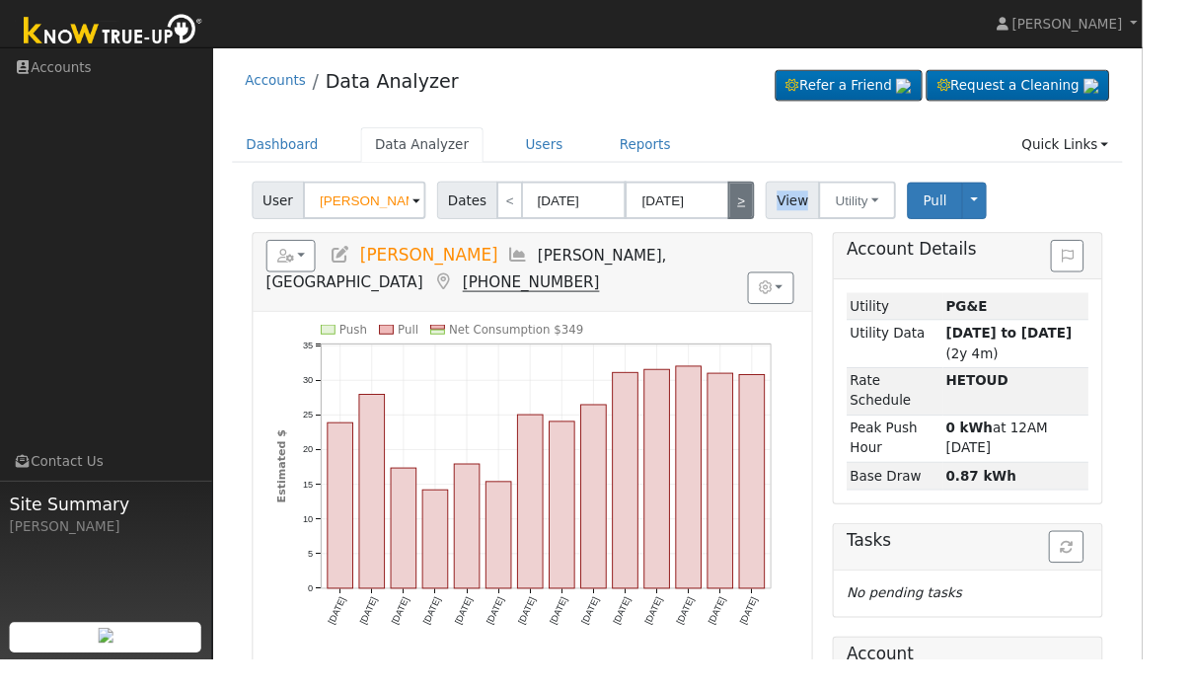
click at [763, 209] on link ">" at bounding box center [775, 208] width 28 height 39
type input "06/04/2025"
type input "06/17/2025"
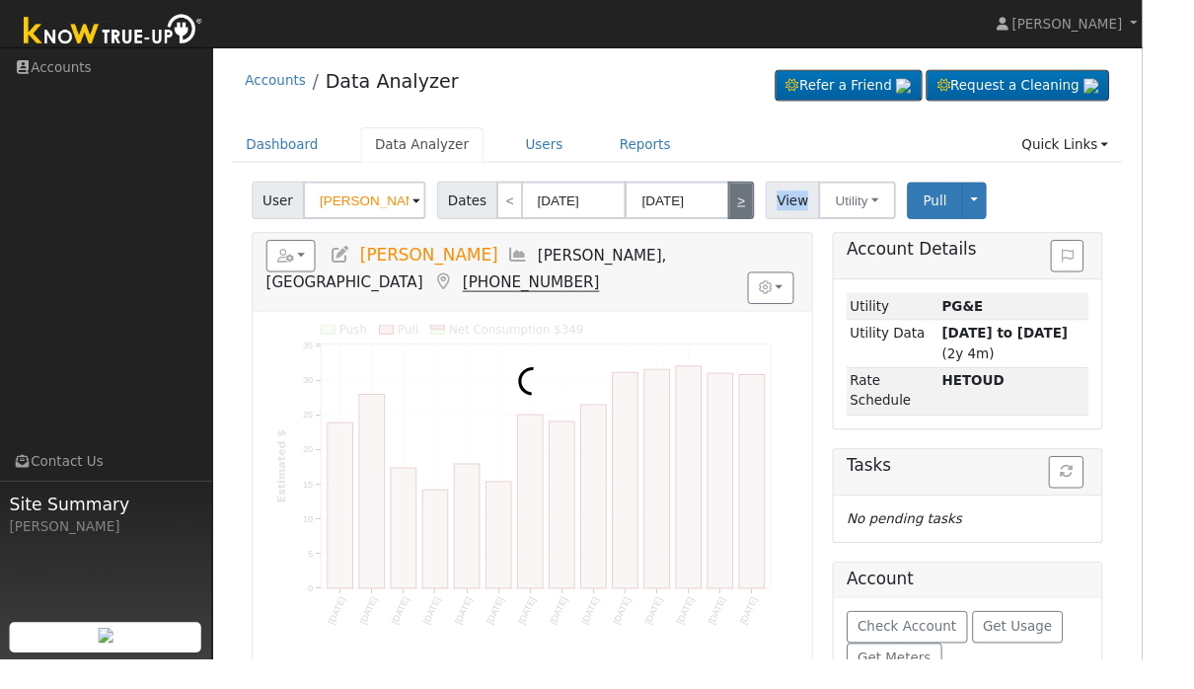
click at [763, 209] on link ">" at bounding box center [775, 208] width 28 height 39
type input "06/18/2025"
type input "07/01/2025"
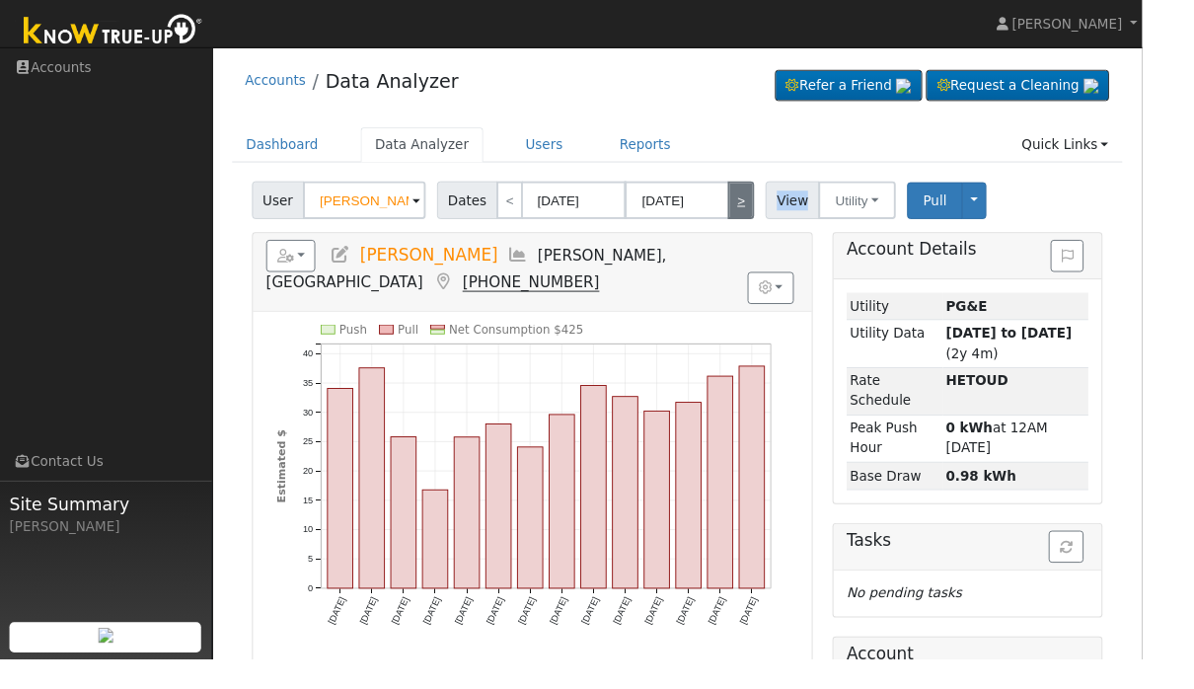
click at [763, 209] on link ">" at bounding box center [775, 208] width 28 height 39
type input "07/02/2025"
type input "07/15/2025"
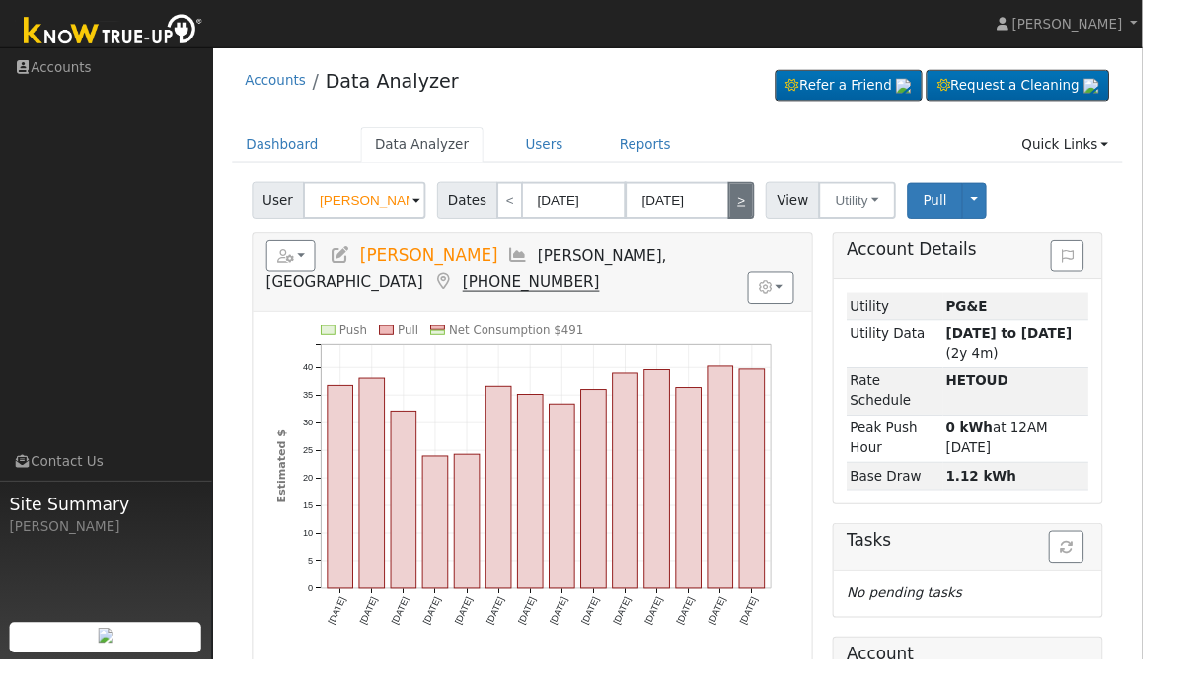
click at [764, 209] on link ">" at bounding box center [775, 208] width 28 height 39
type input "07/16/2025"
type input "07/29/2025"
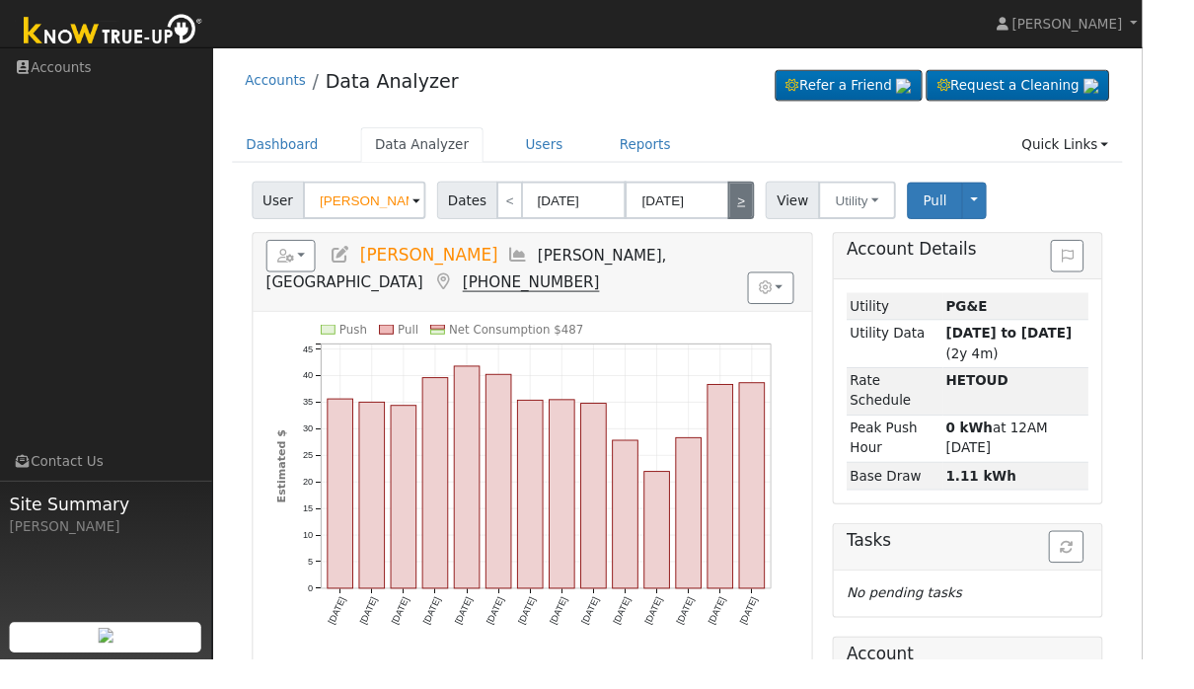
click at [764, 209] on link ">" at bounding box center [775, 208] width 28 height 39
type input "07/30/2025"
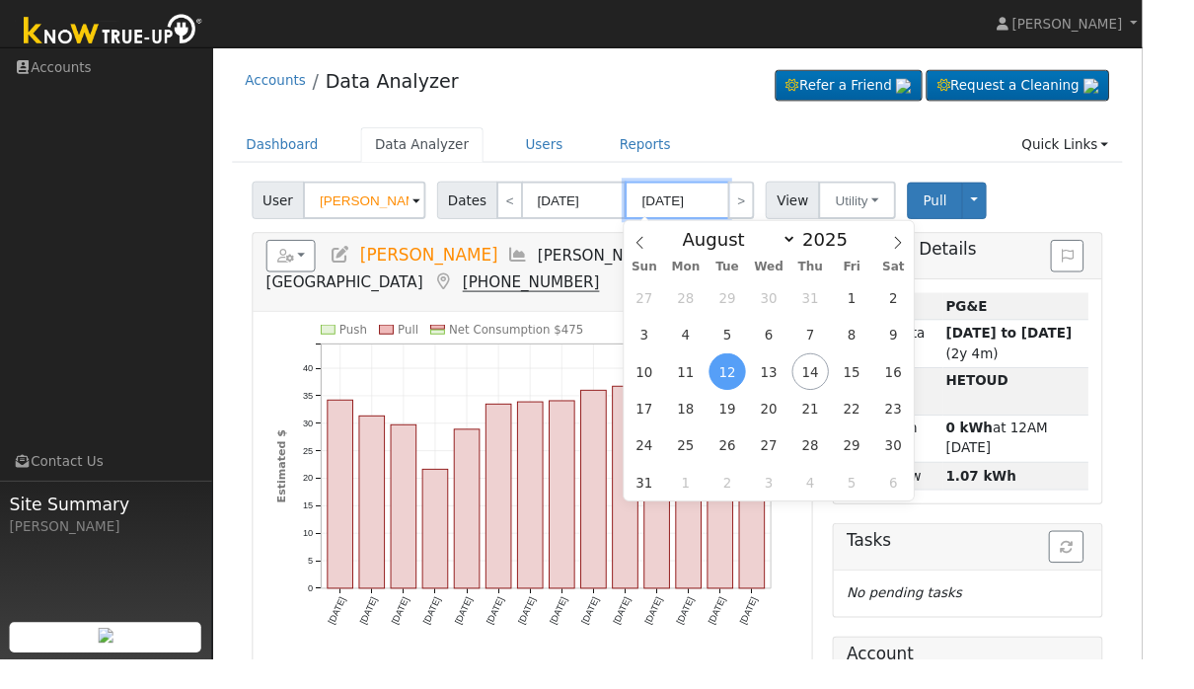
click at [842, 404] on span "14" at bounding box center [847, 388] width 38 height 38
type input "08/14/2025"
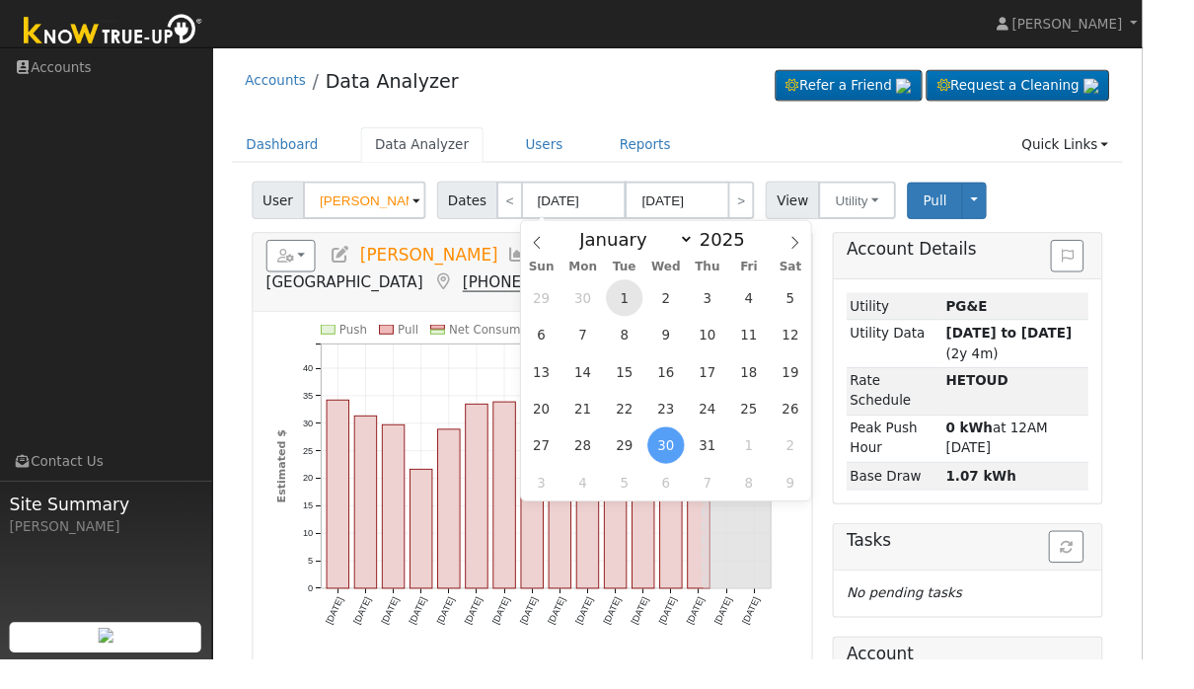
click at [648, 310] on span "1" at bounding box center [652, 311] width 38 height 38
type input "07/01/2025"
type input "07/31/2025"
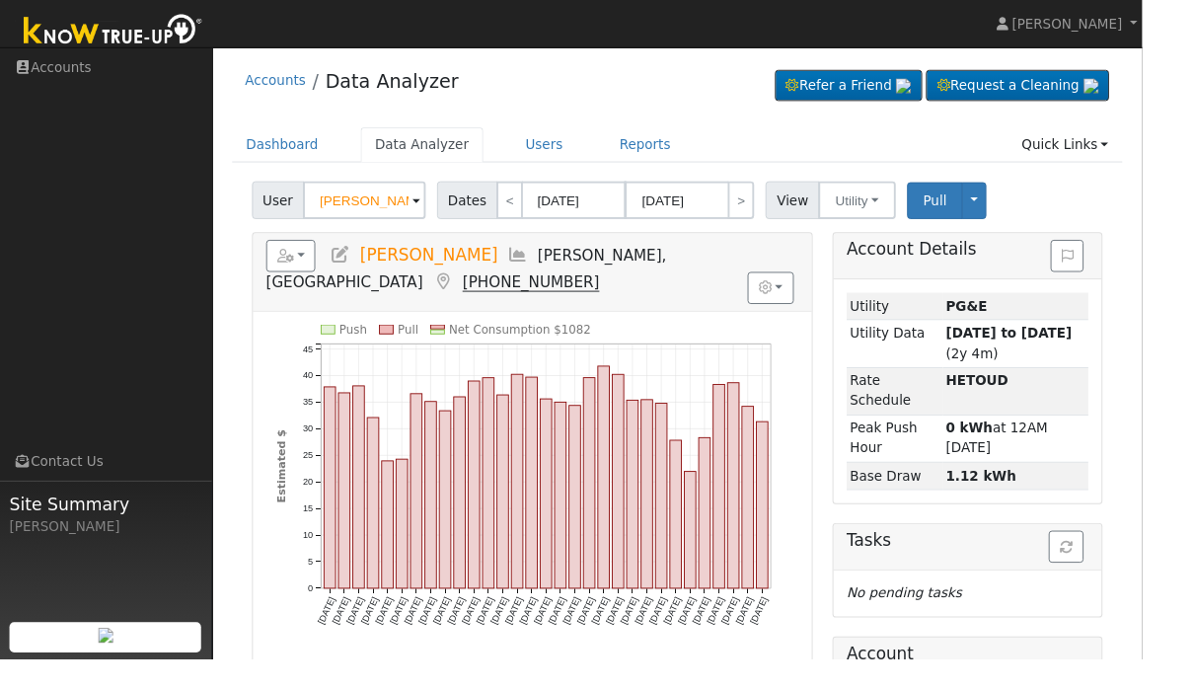
click at [550, 167] on link "Users" at bounding box center [569, 151] width 69 height 36
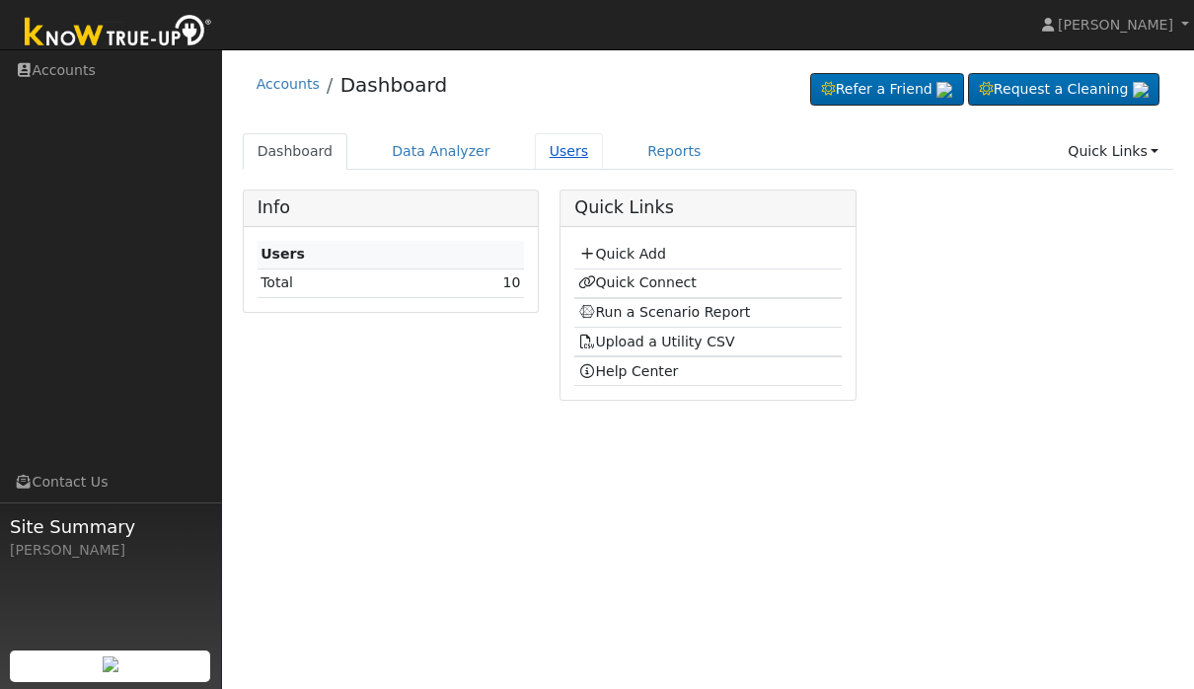
click at [576, 156] on link "Users" at bounding box center [569, 151] width 69 height 36
